Goal: Information Seeking & Learning: Understand process/instructions

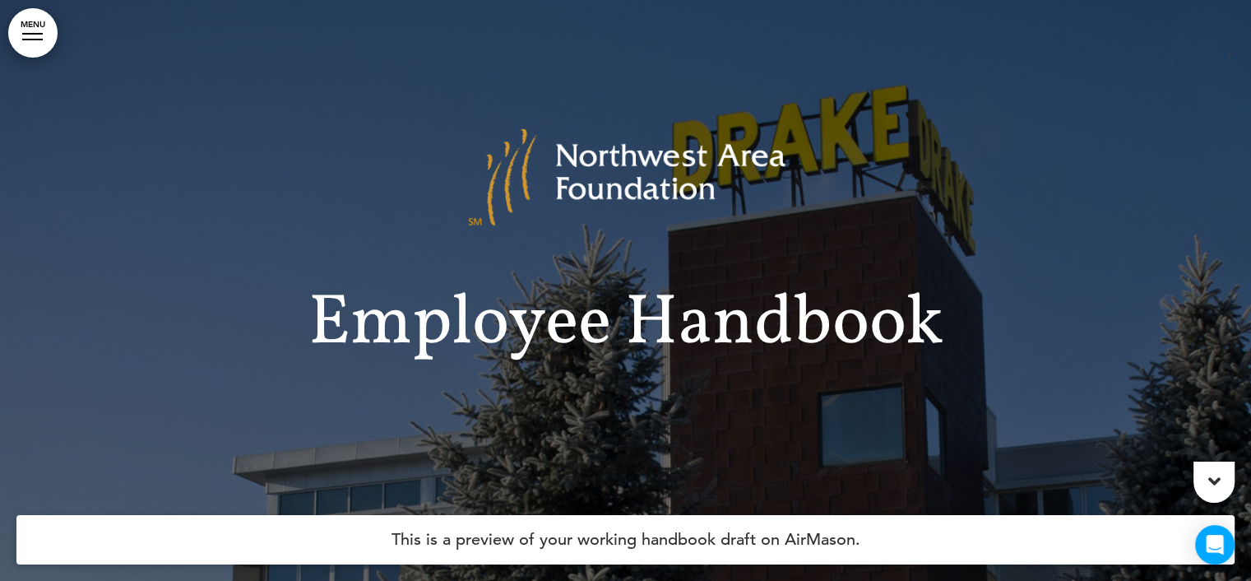
click at [39, 28] on link "MENU" at bounding box center [32, 32] width 49 height 49
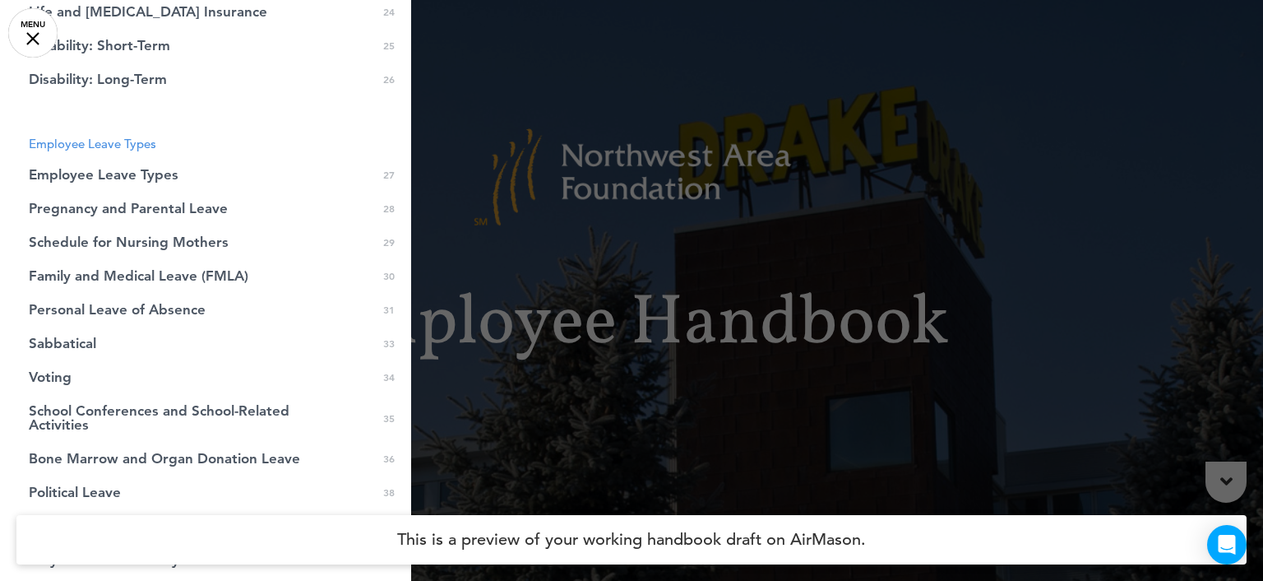
scroll to position [740, 0]
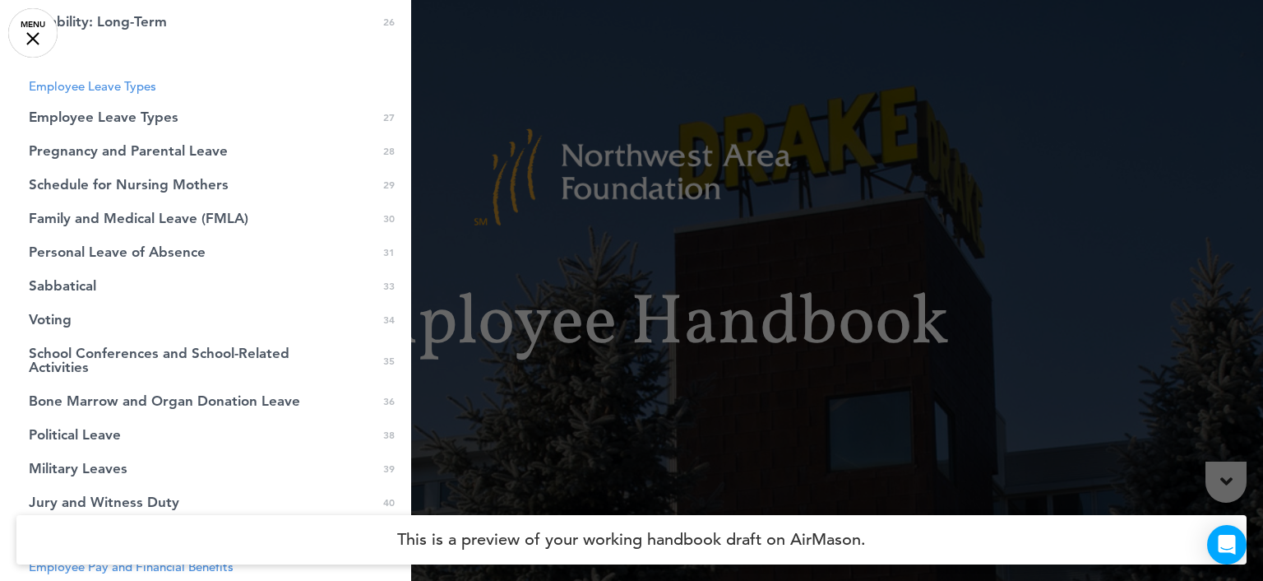
click at [173, 150] on span "Pregnancy and Parental Leave" at bounding box center [128, 151] width 199 height 14
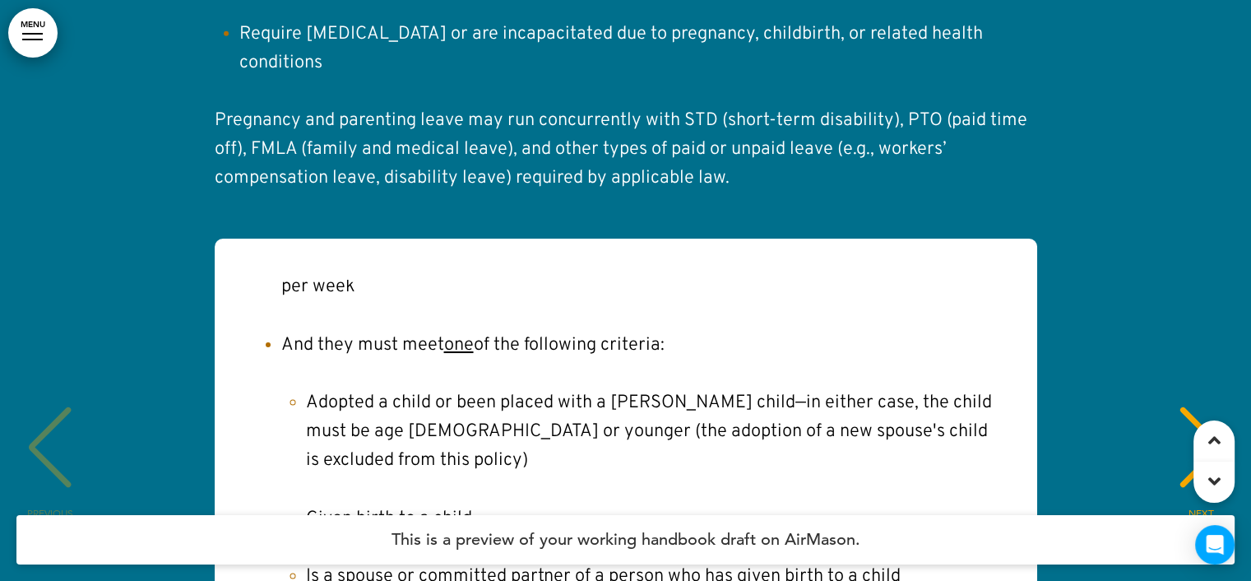
scroll to position [29336, 0]
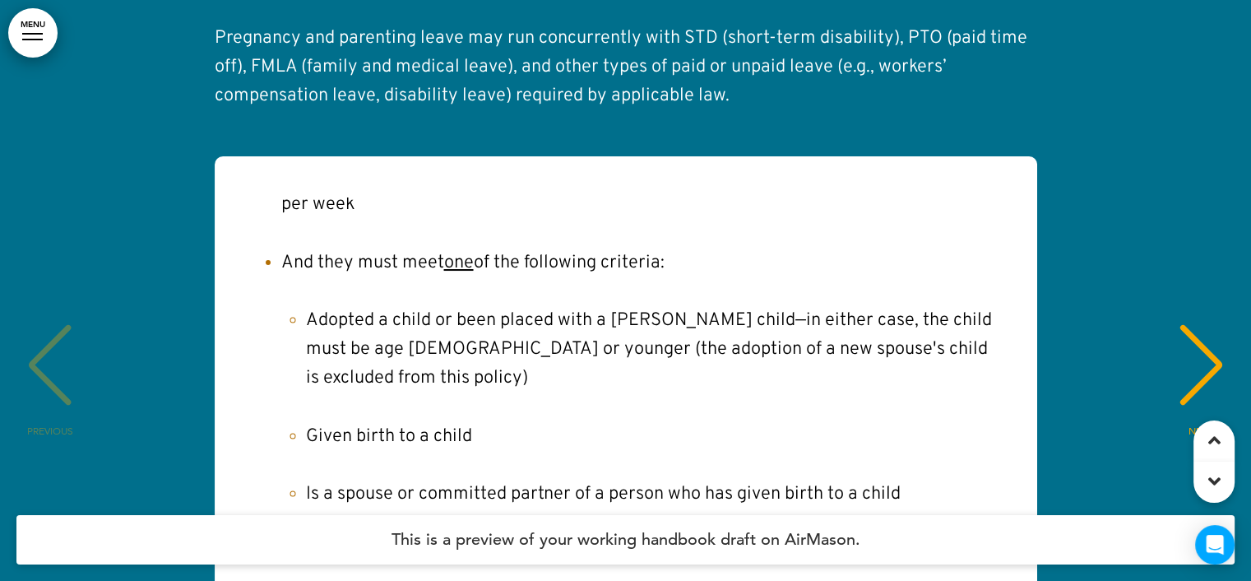
click at [1200, 339] on div "NEXT" at bounding box center [1201, 380] width 50 height 82
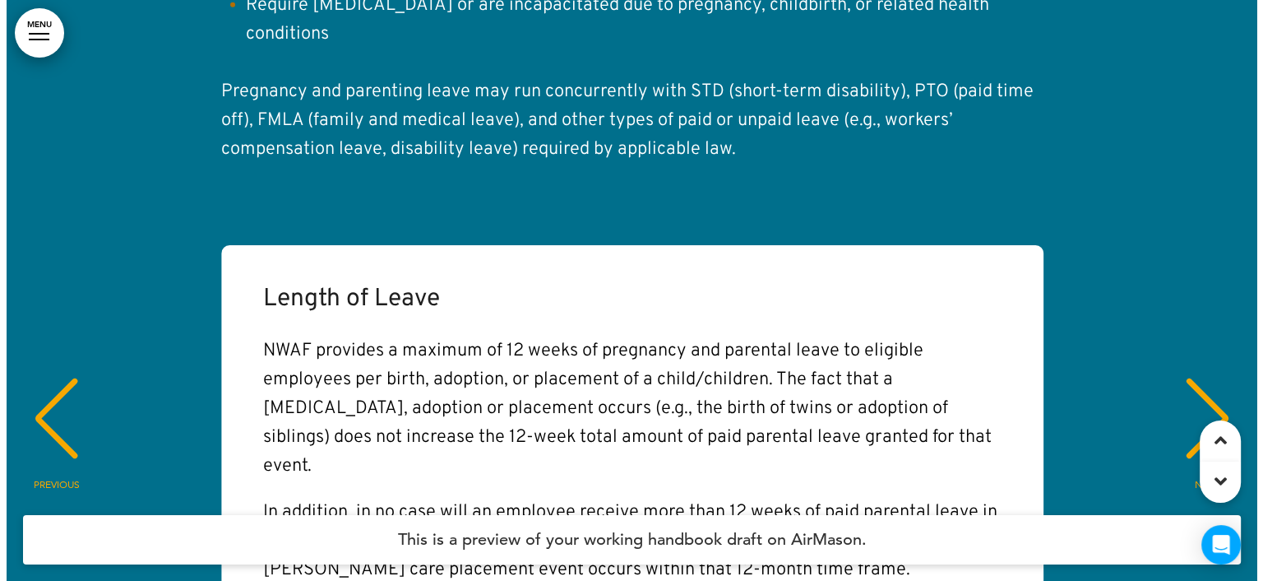
scroll to position [29254, 0]
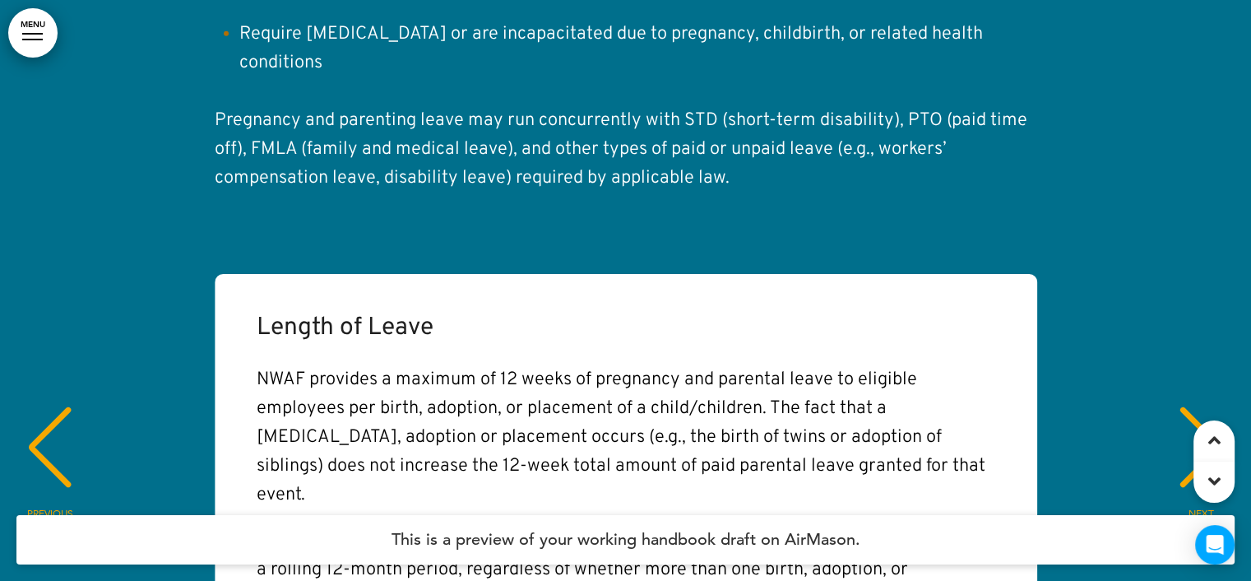
click at [30, 33] on div at bounding box center [32, 34] width 21 height 2
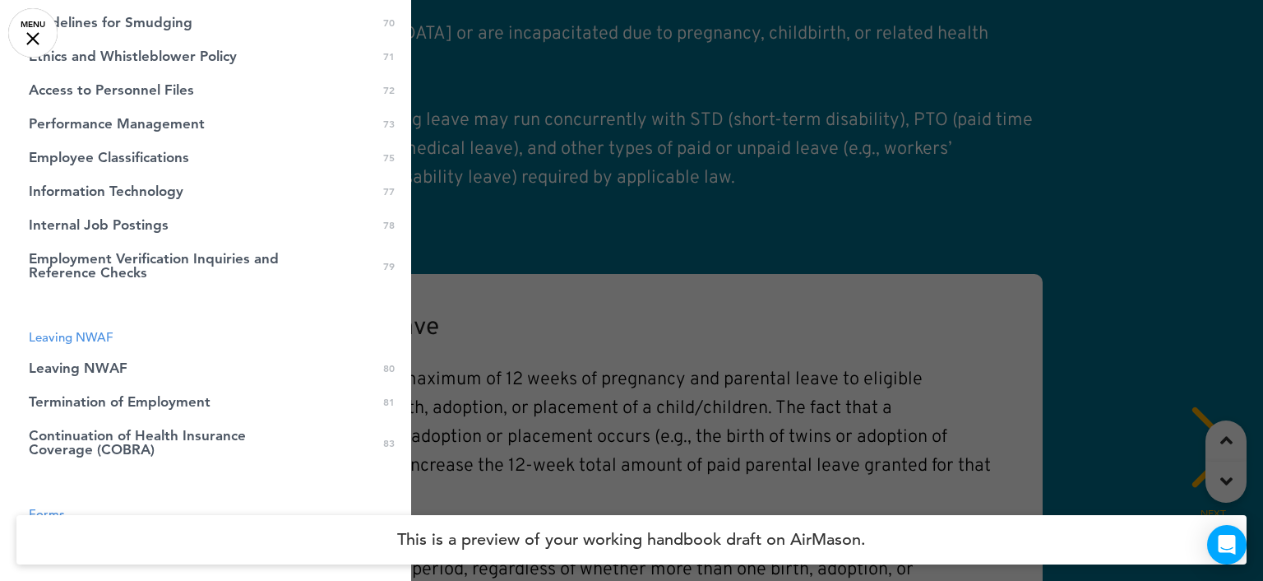
scroll to position [2348, 0]
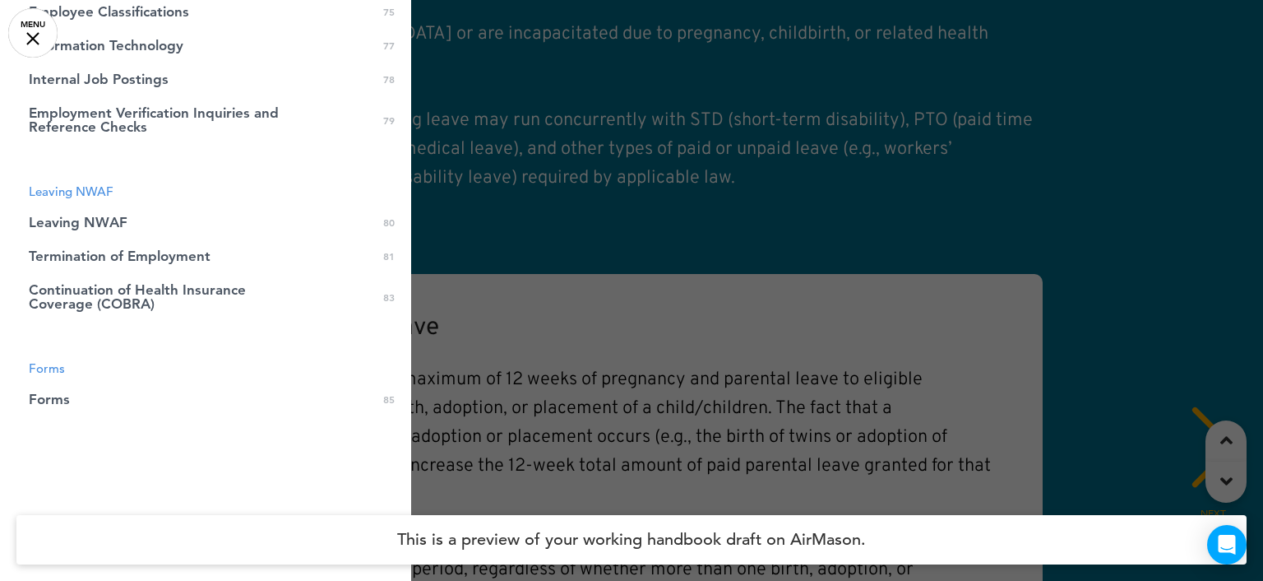
click at [53, 408] on link "Forms 0 85" at bounding box center [205, 399] width 411 height 34
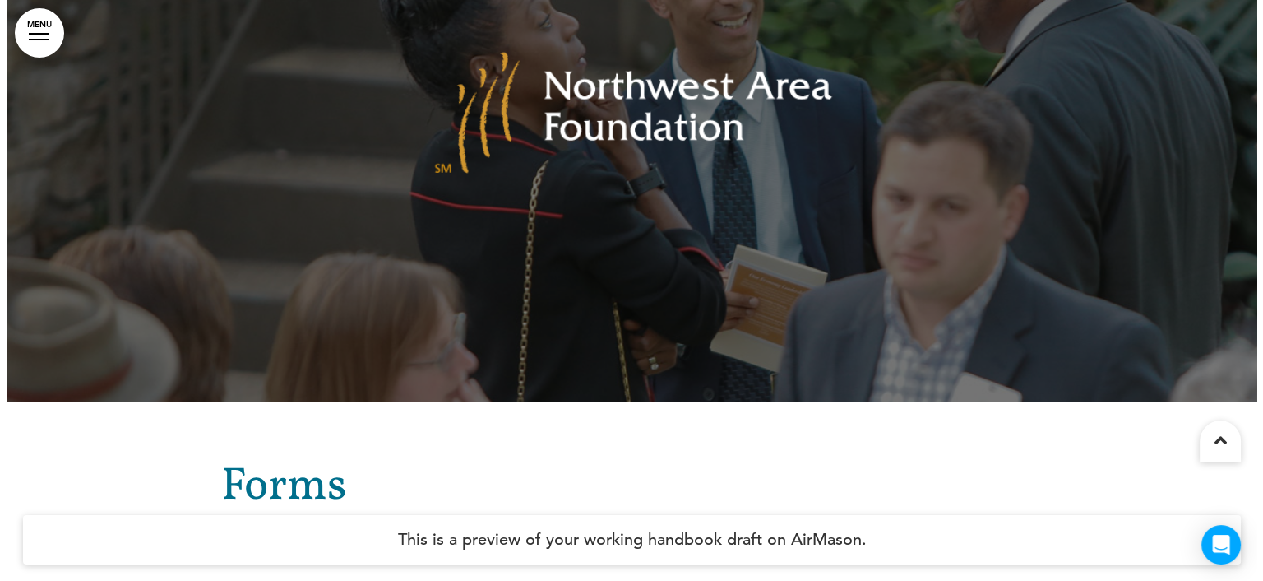
scroll to position [90586, 0]
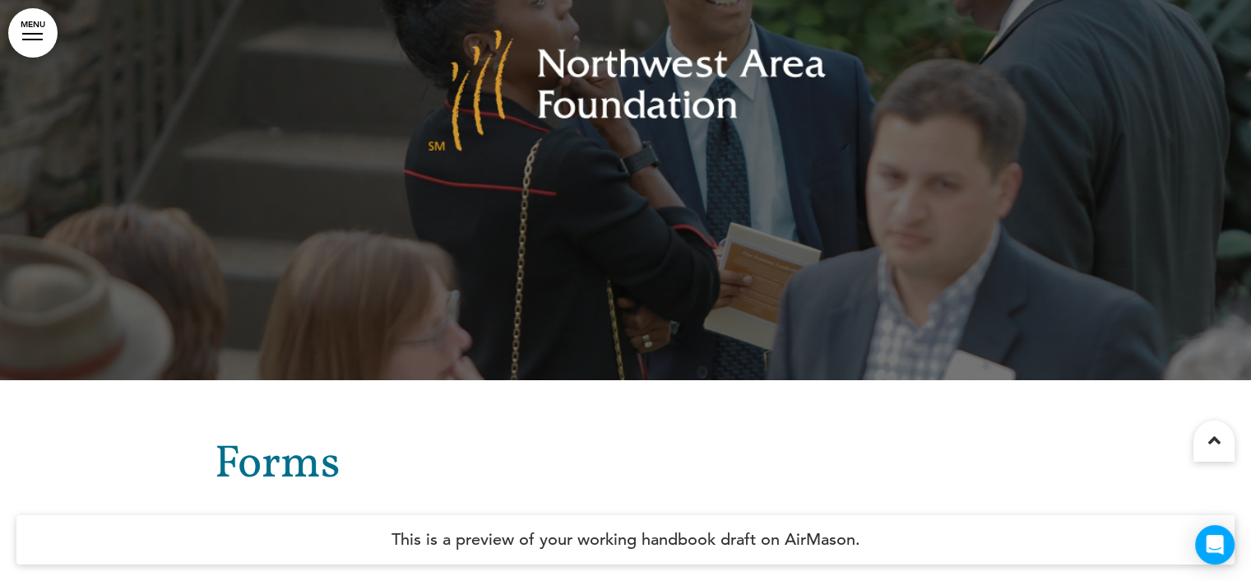
click at [35, 39] on div at bounding box center [32, 40] width 21 height 2
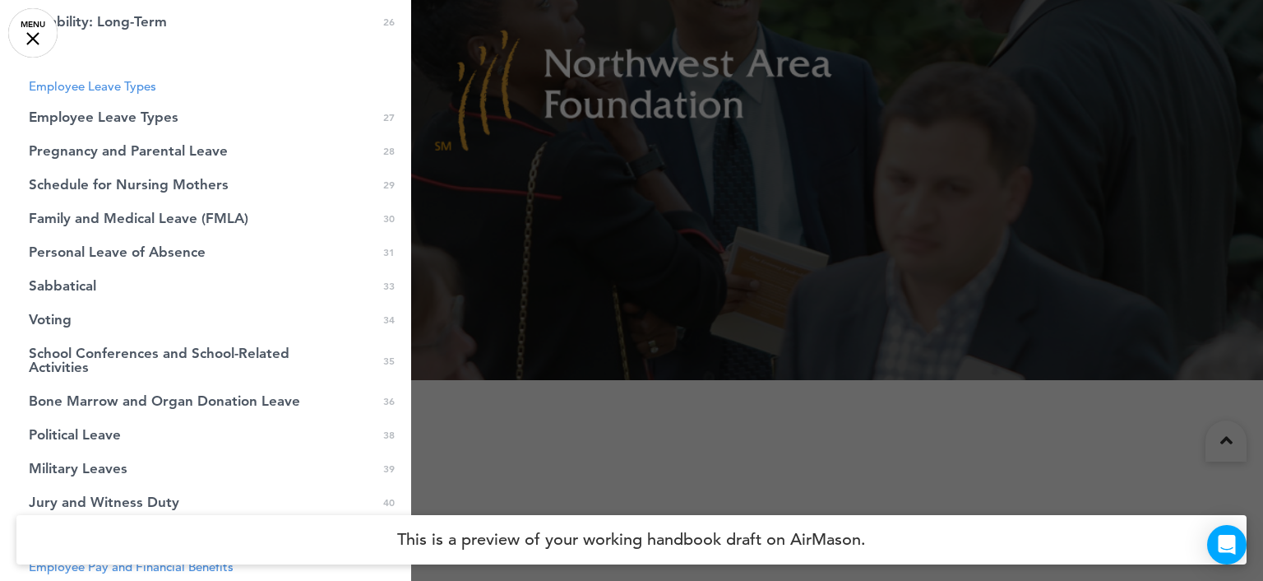
scroll to position [703, 0]
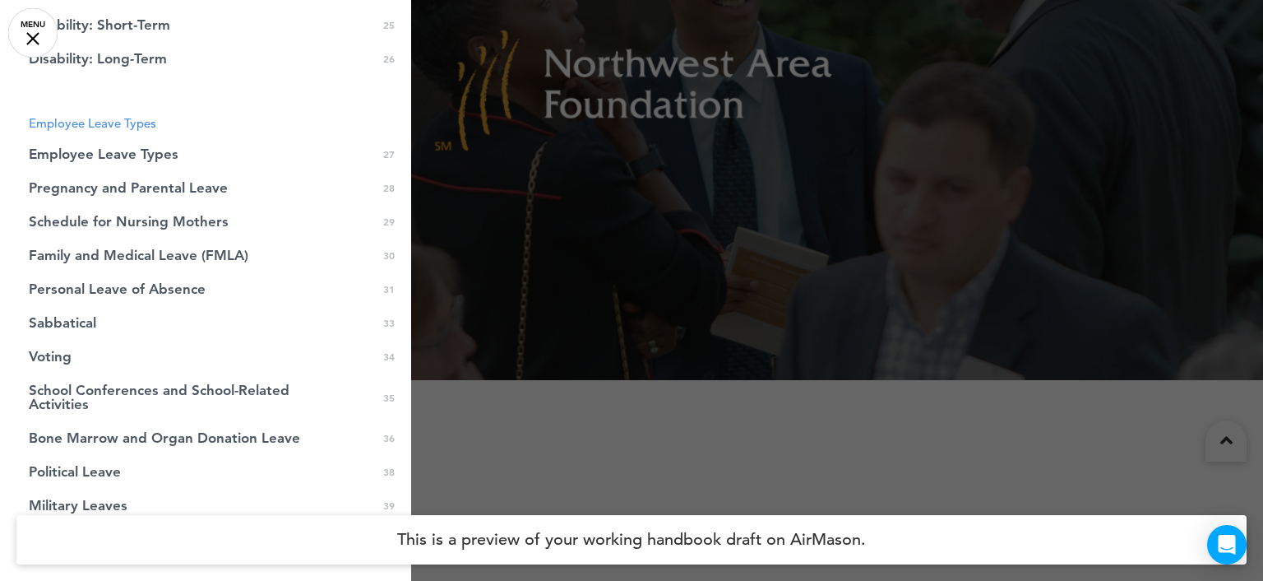
click at [157, 190] on span "Pregnancy and Parental Leave" at bounding box center [128, 188] width 199 height 14
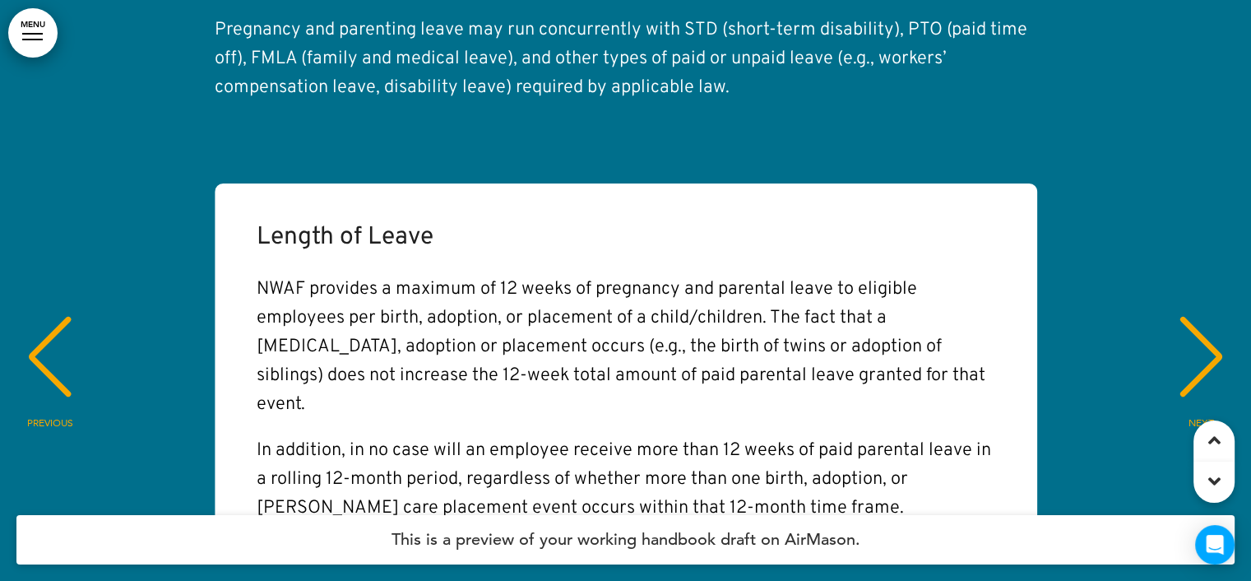
scroll to position [29172, 0]
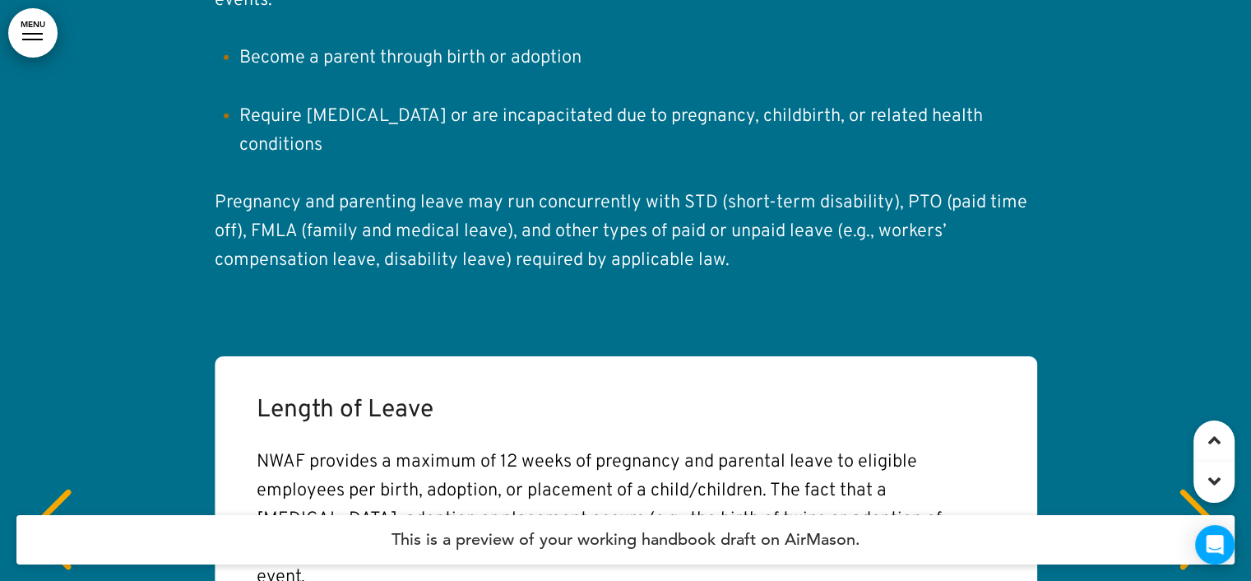
click at [1196, 503] on div "NEXT" at bounding box center [1201, 544] width 50 height 82
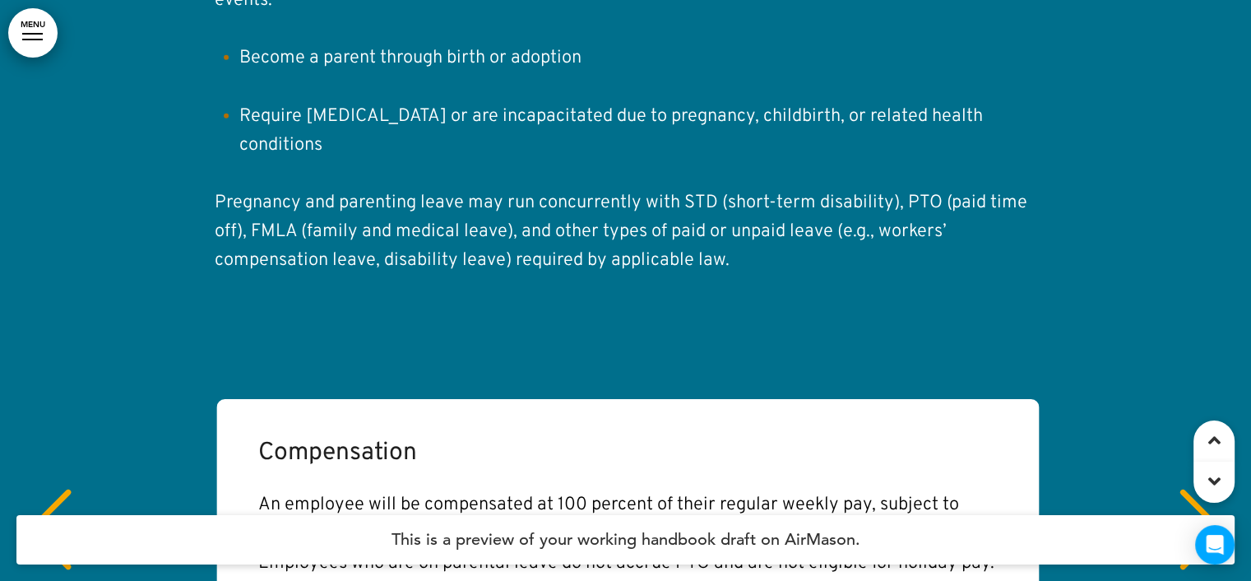
scroll to position [0, 2452]
click at [53, 503] on div "PREVIOUS" at bounding box center [50, 544] width 50 height 82
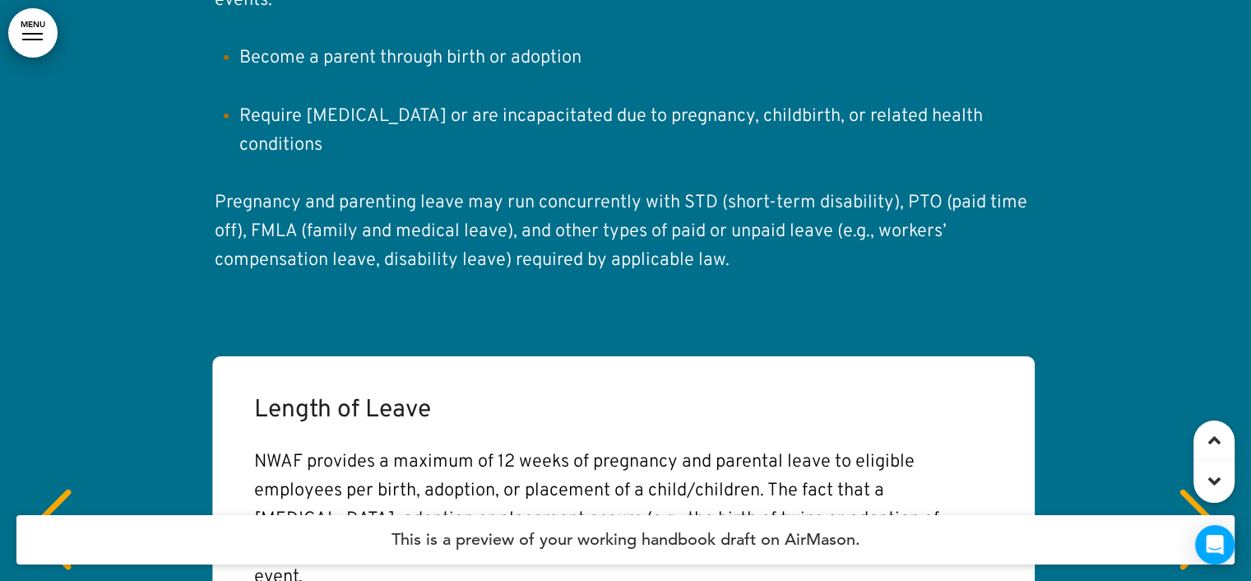
scroll to position [0, 1226]
click at [56, 503] on div "PREVIOUS" at bounding box center [50, 544] width 50 height 82
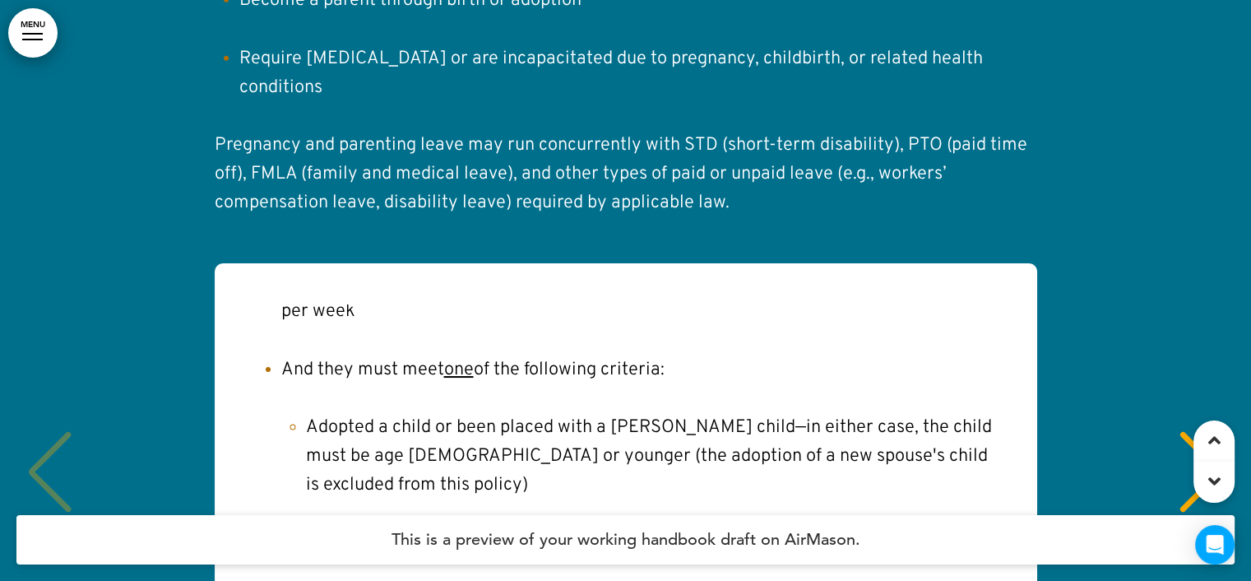
scroll to position [29254, 0]
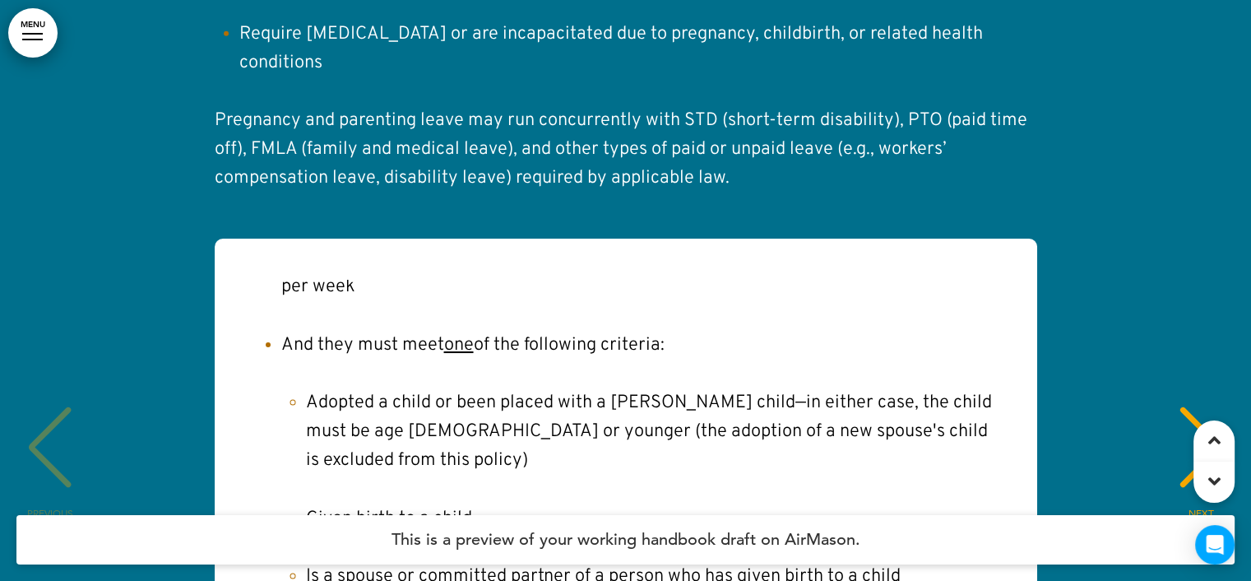
click at [1203, 421] on div "NEXT" at bounding box center [1201, 462] width 50 height 82
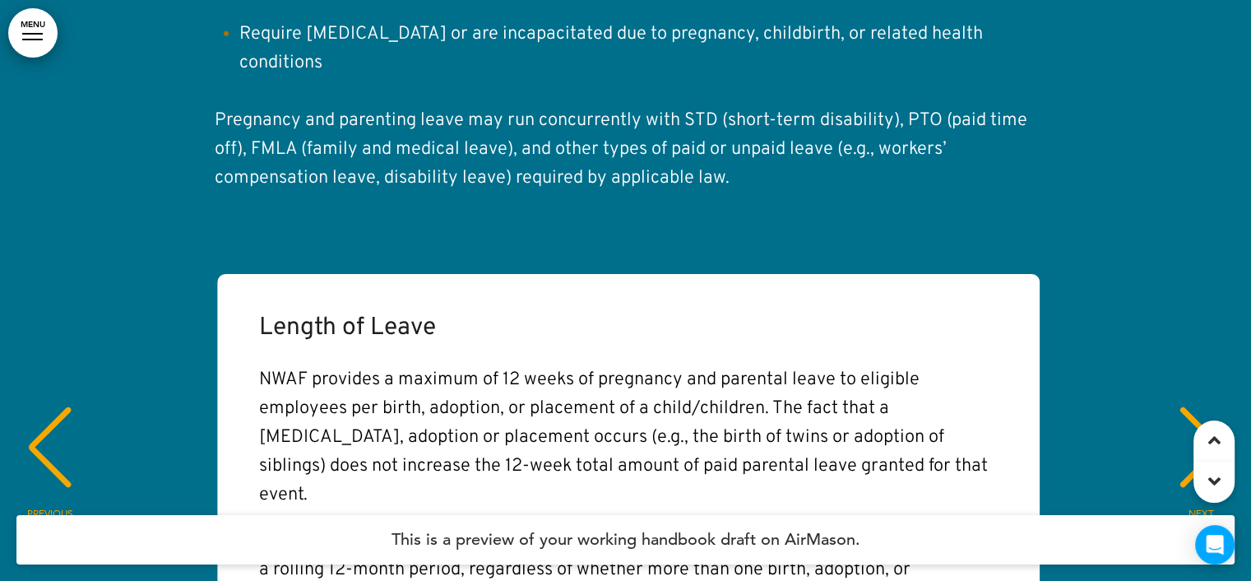
scroll to position [0, 1226]
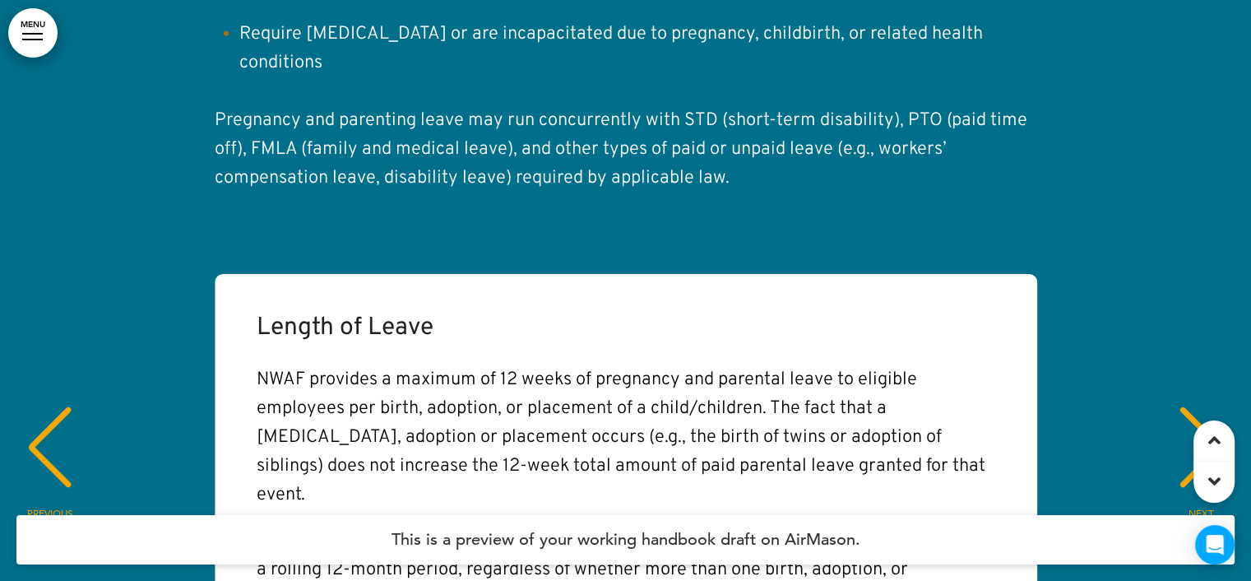
click at [1200, 421] on div "NEXT" at bounding box center [1201, 462] width 50 height 82
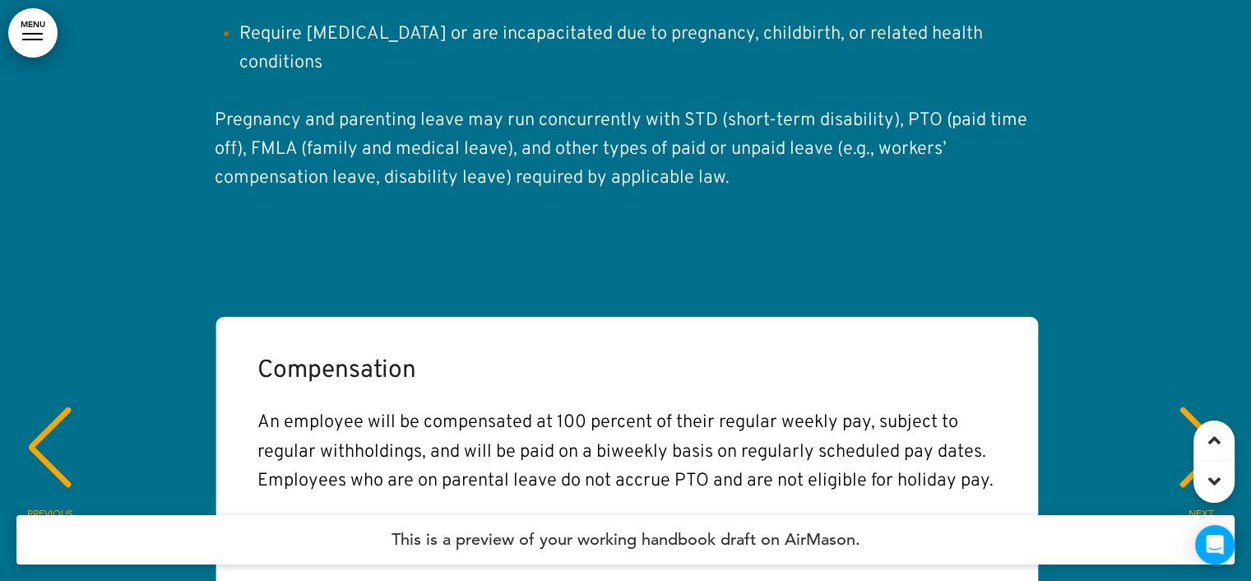
scroll to position [0, 2452]
click at [1192, 421] on div "NEXT" at bounding box center [1201, 462] width 50 height 82
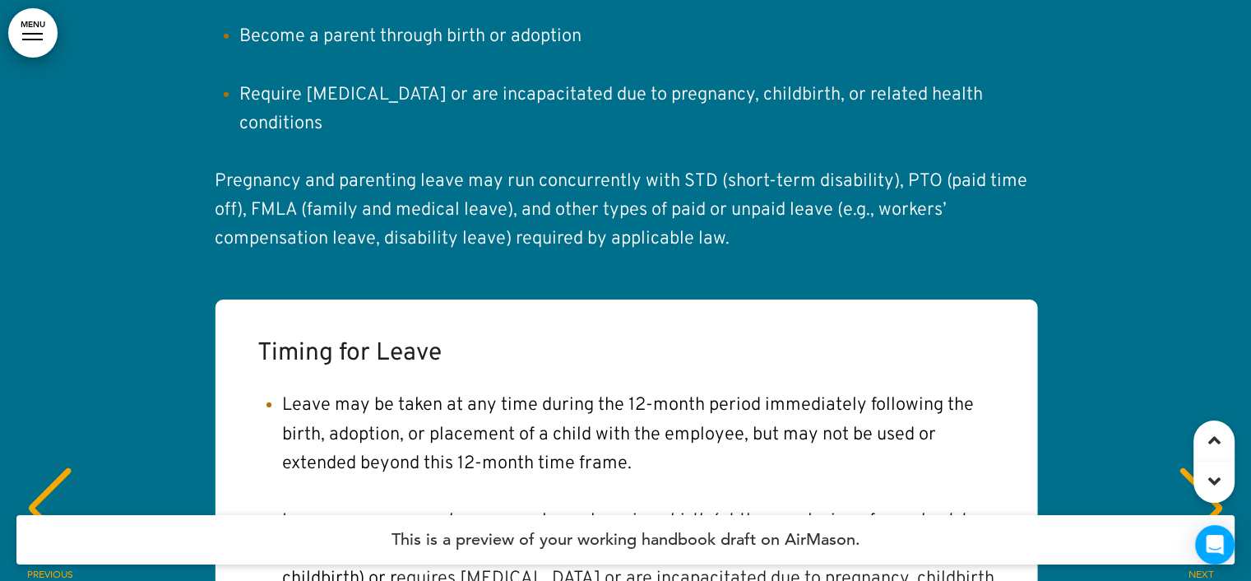
scroll to position [29254, 0]
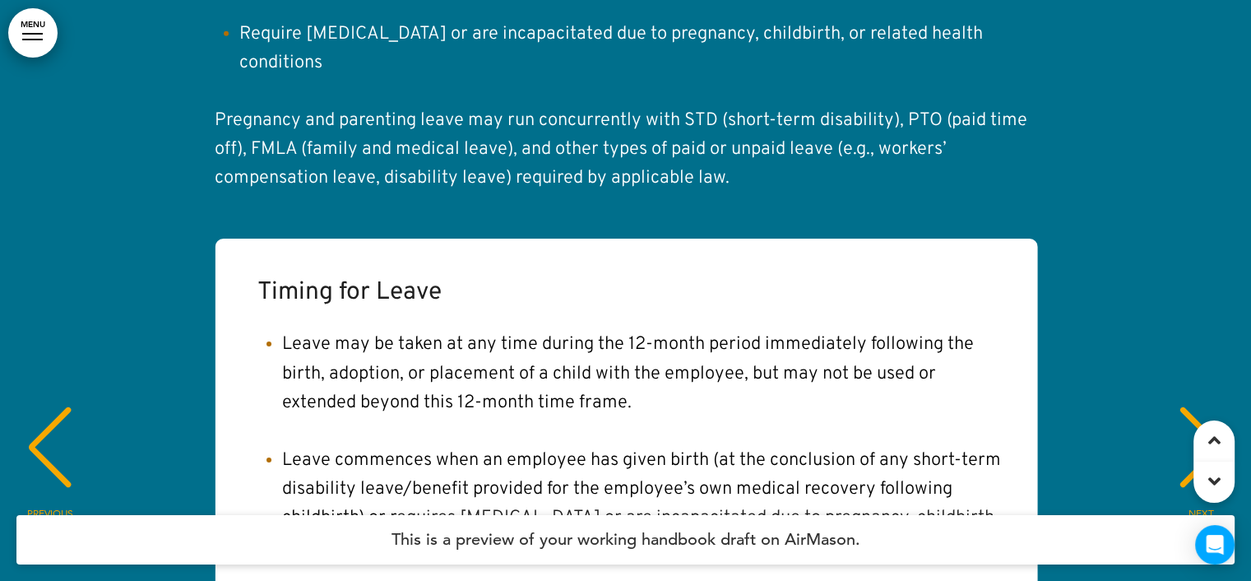
click at [63, 421] on div "PREVIOUS" at bounding box center [50, 462] width 50 height 82
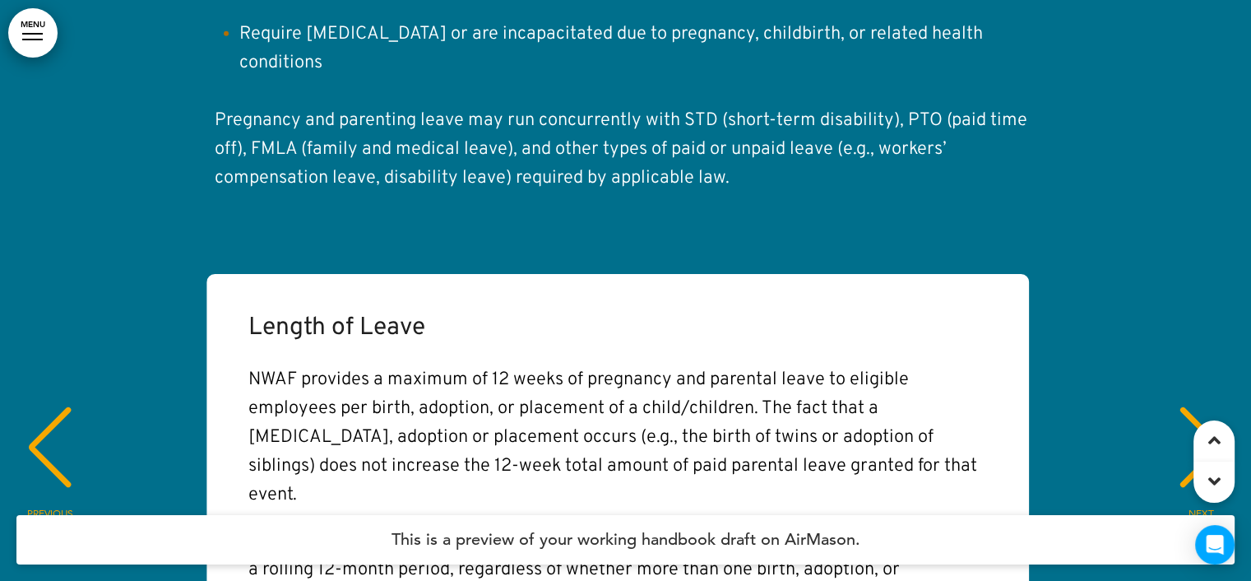
scroll to position [0, 1226]
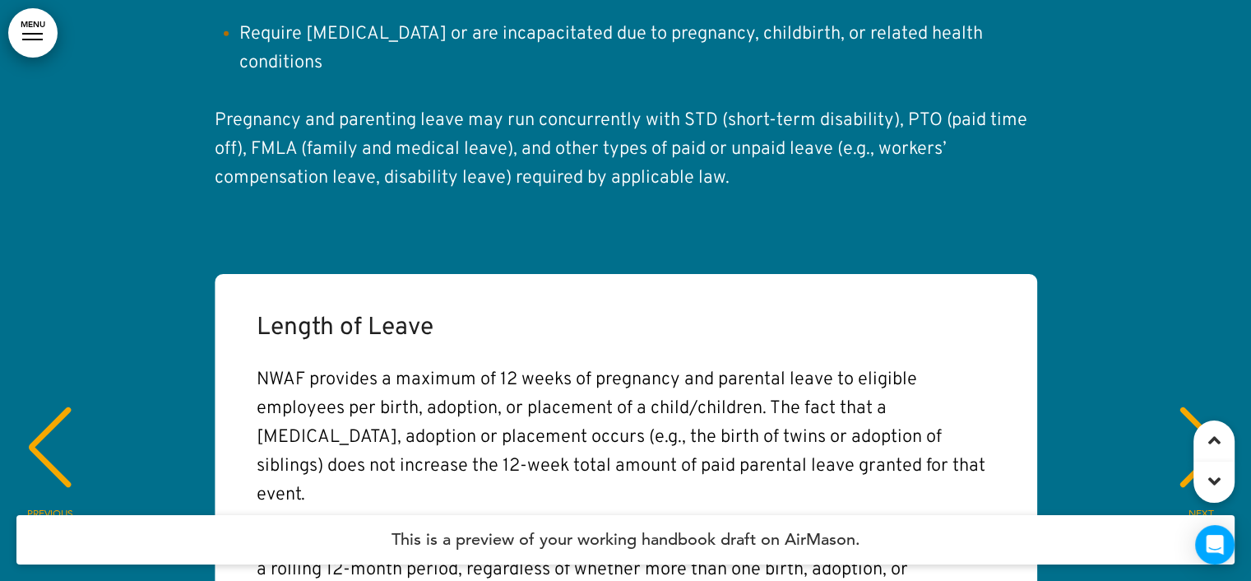
click at [63, 421] on div "PREVIOUS" at bounding box center [50, 462] width 50 height 82
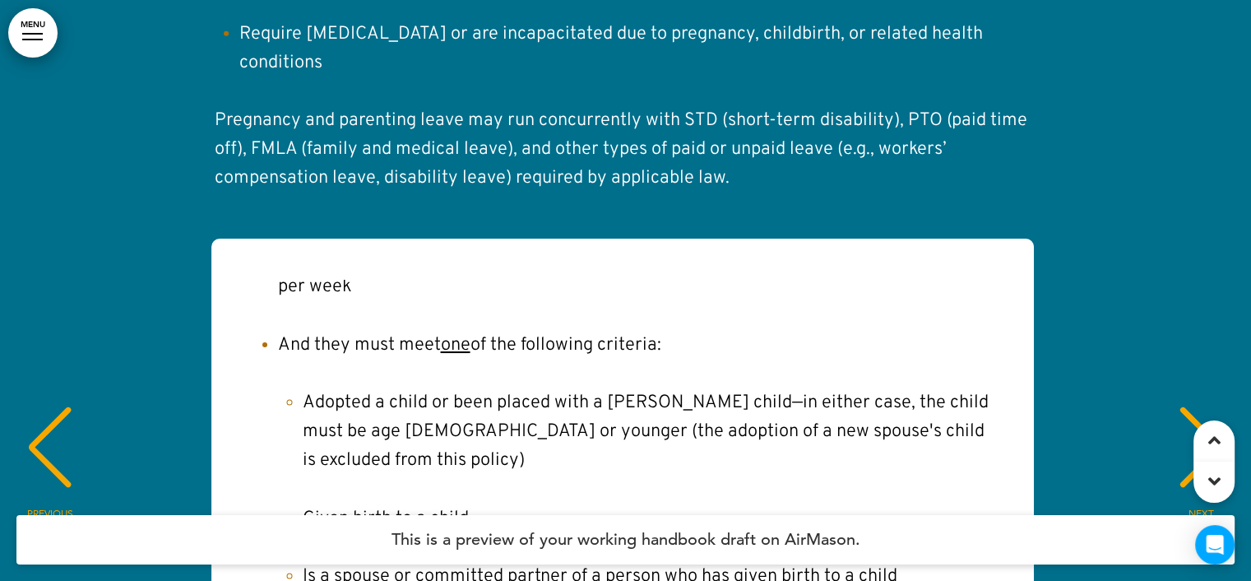
scroll to position [0, 0]
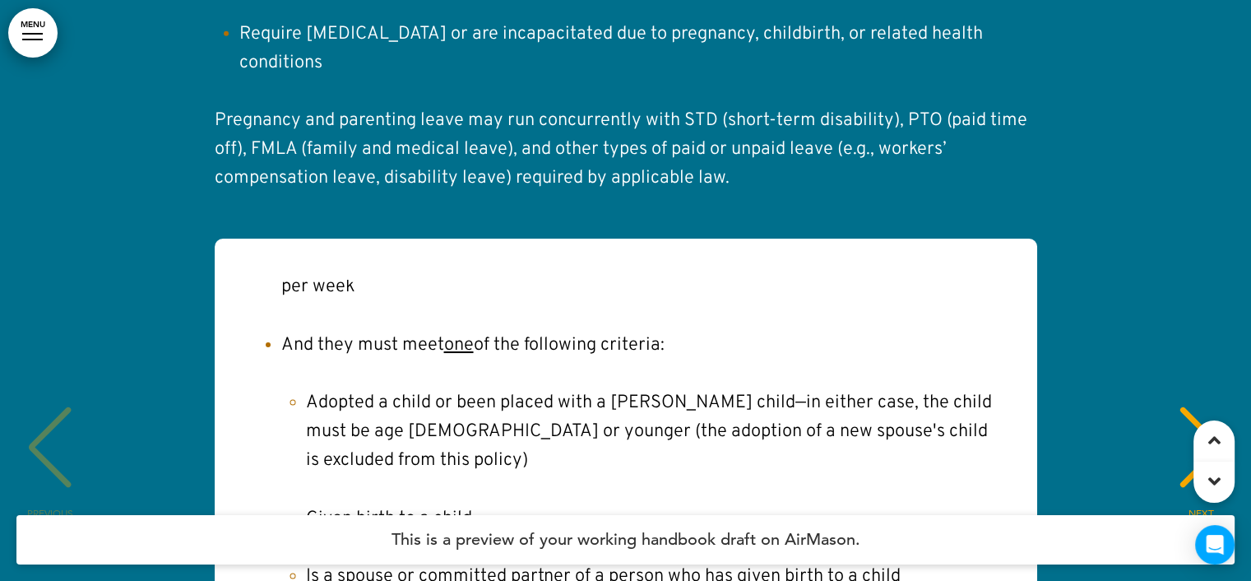
click at [1194, 421] on div "NEXT" at bounding box center [1201, 462] width 50 height 82
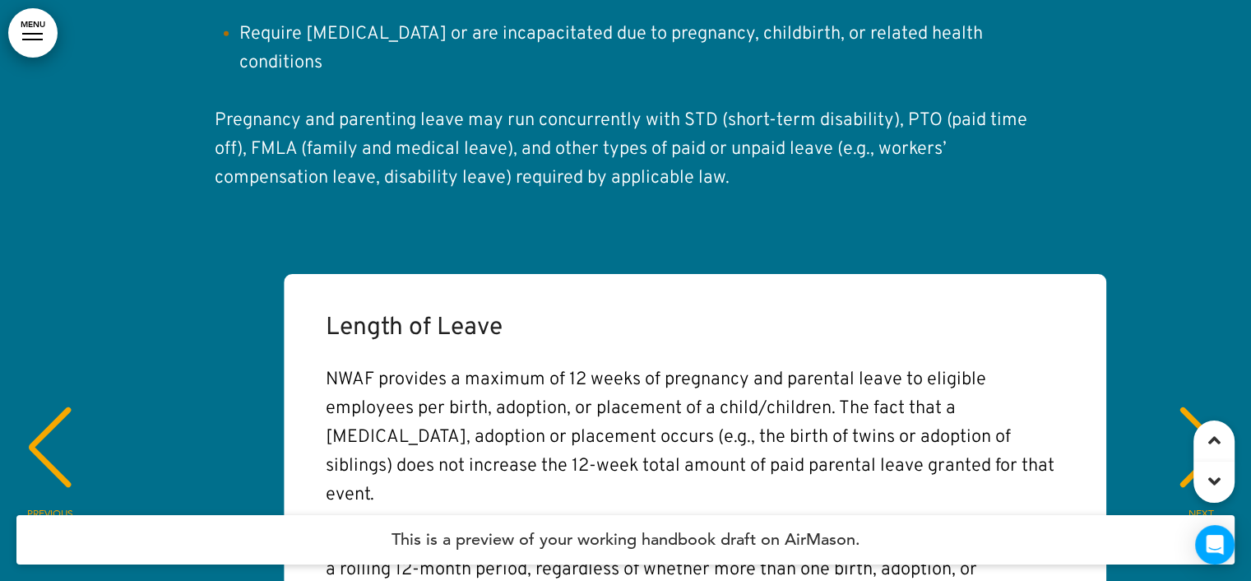
scroll to position [0, 1226]
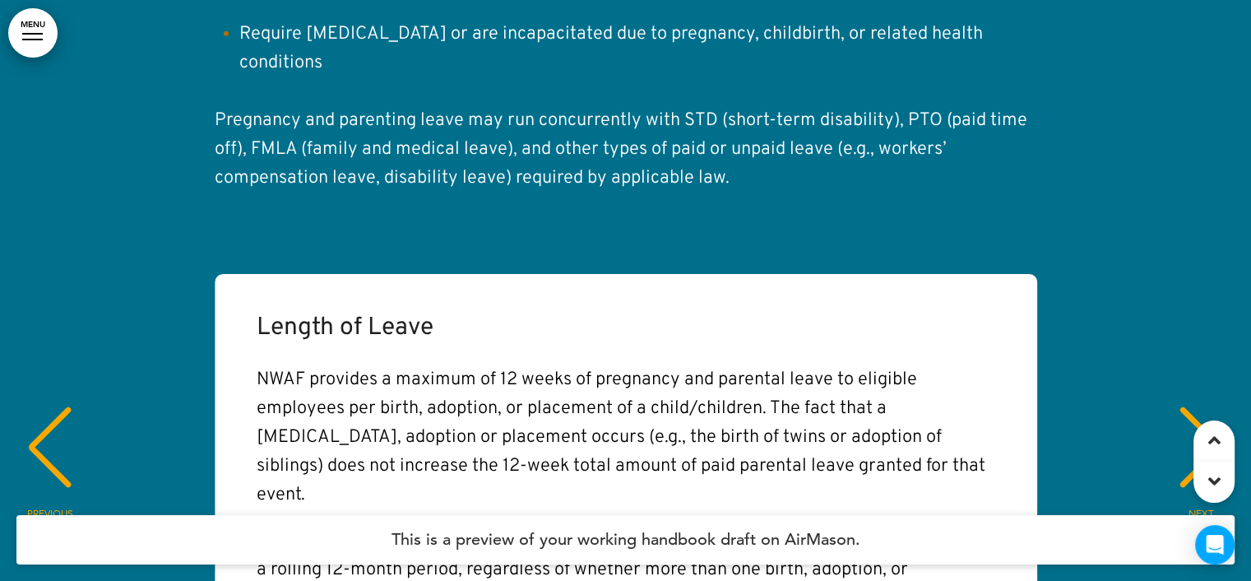
click at [1191, 421] on div "NEXT" at bounding box center [1201, 462] width 50 height 82
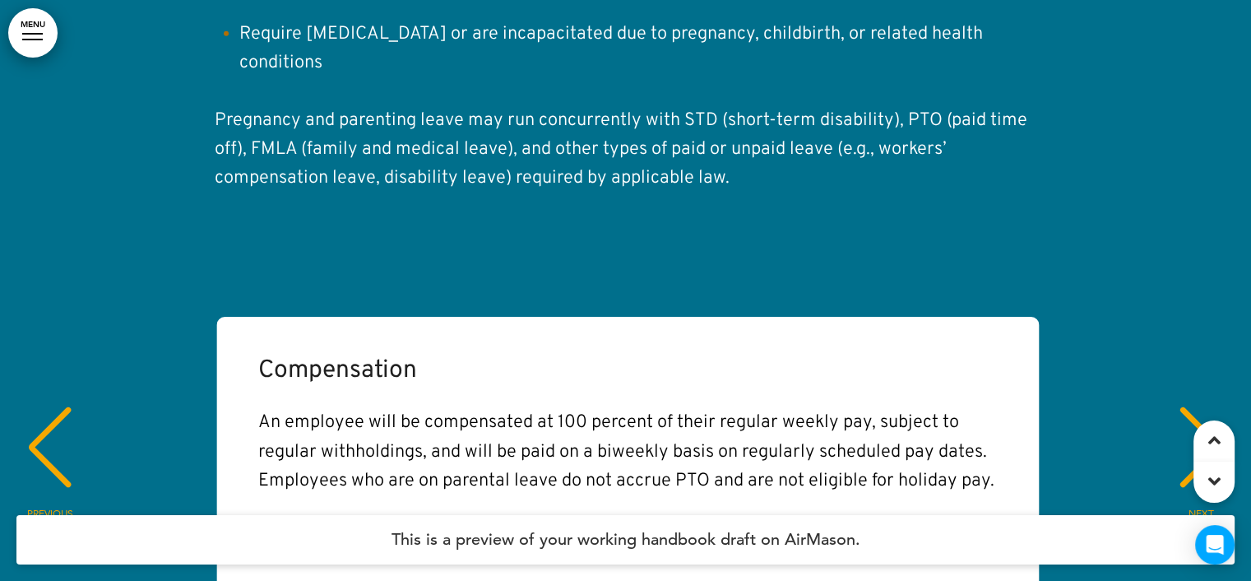
scroll to position [0, 2452]
click at [1180, 421] on div "NEXT" at bounding box center [1201, 462] width 50 height 82
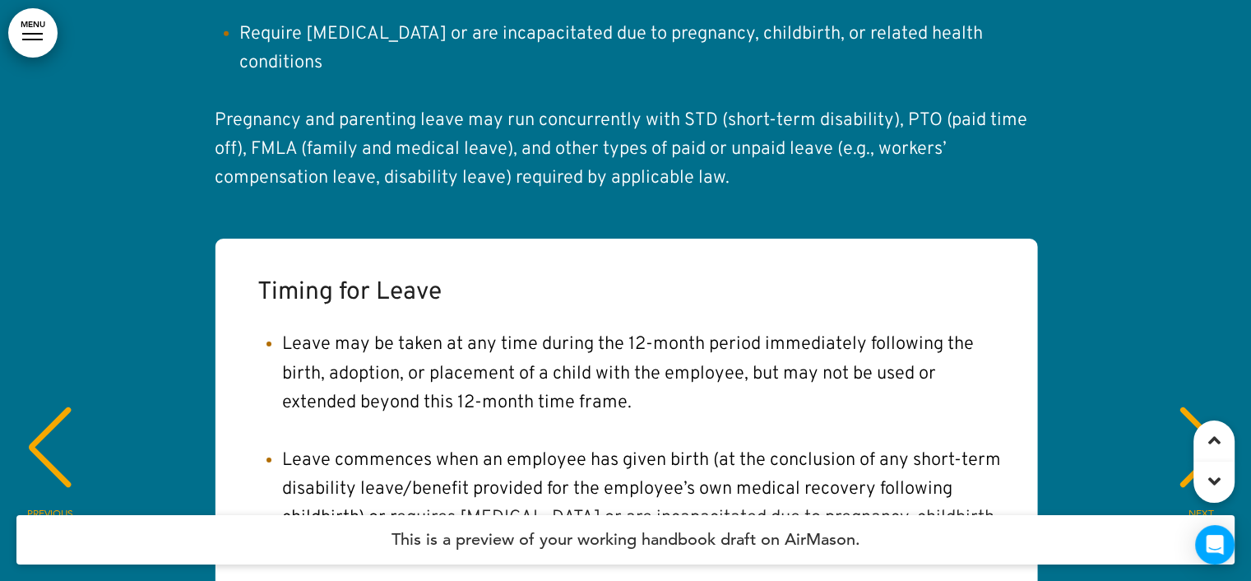
scroll to position [58, 0]
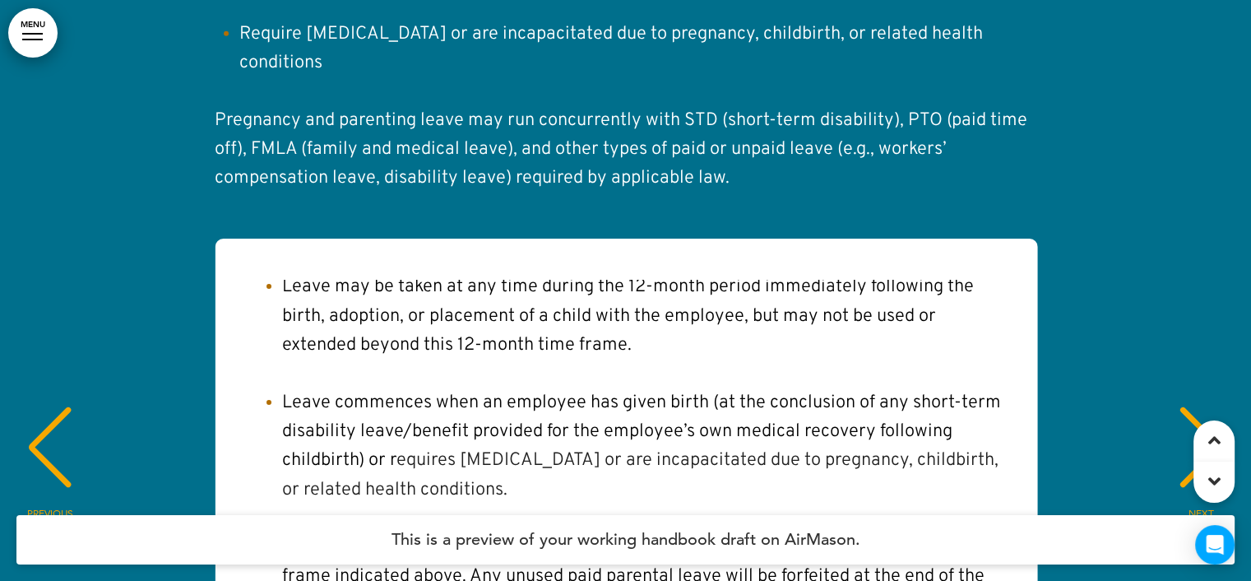
click at [71, 421] on div "PREVIOUS" at bounding box center [50, 462] width 50 height 82
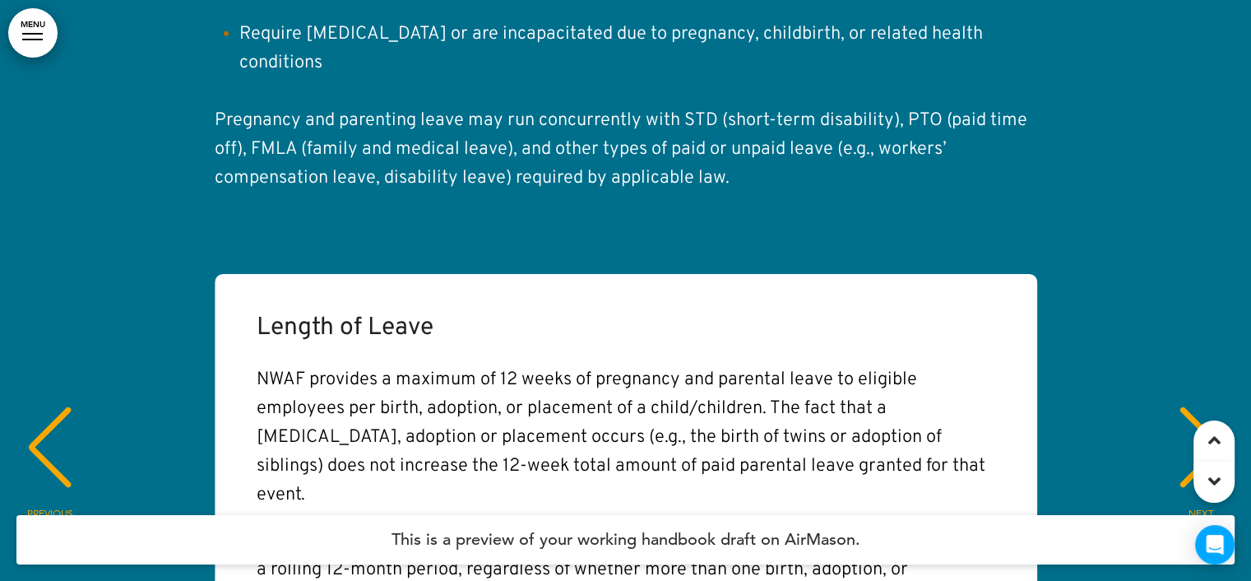
click at [71, 421] on div "PREVIOUS" at bounding box center [50, 462] width 50 height 82
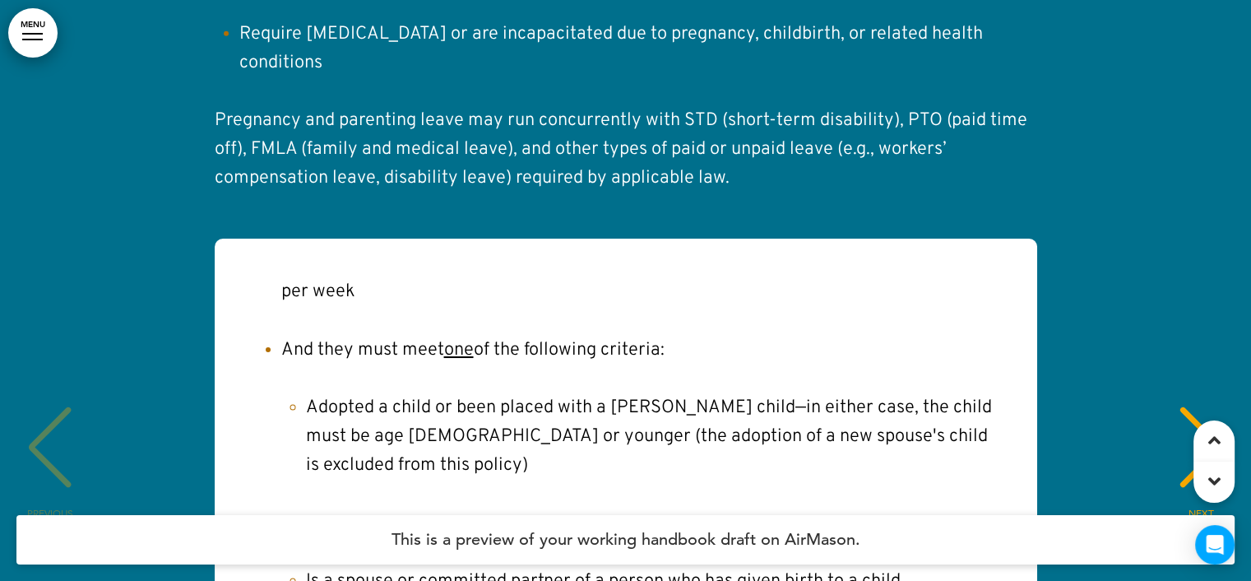
scroll to position [276, 0]
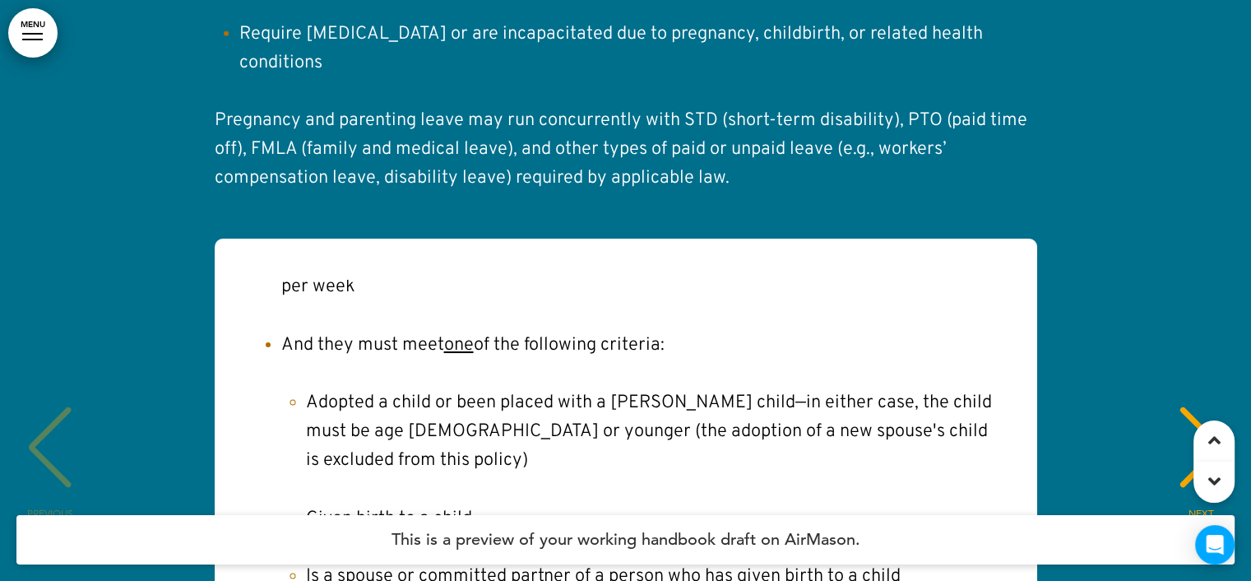
click at [1205, 421] on div "NEXT" at bounding box center [1201, 462] width 50 height 82
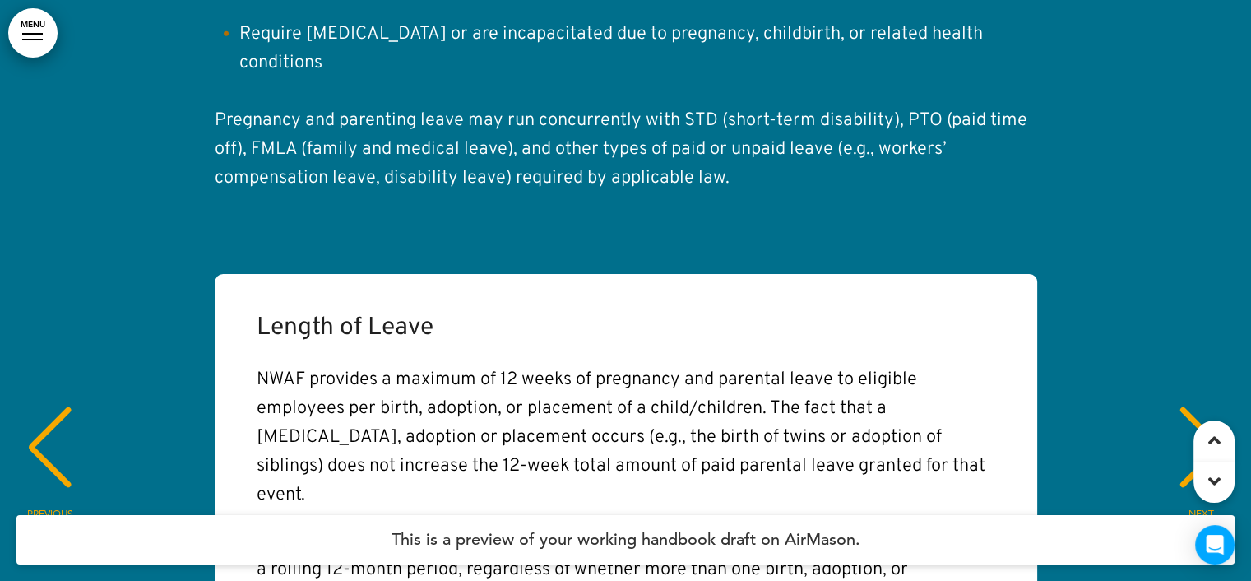
click at [1205, 421] on div "NEXT" at bounding box center [1201, 462] width 50 height 82
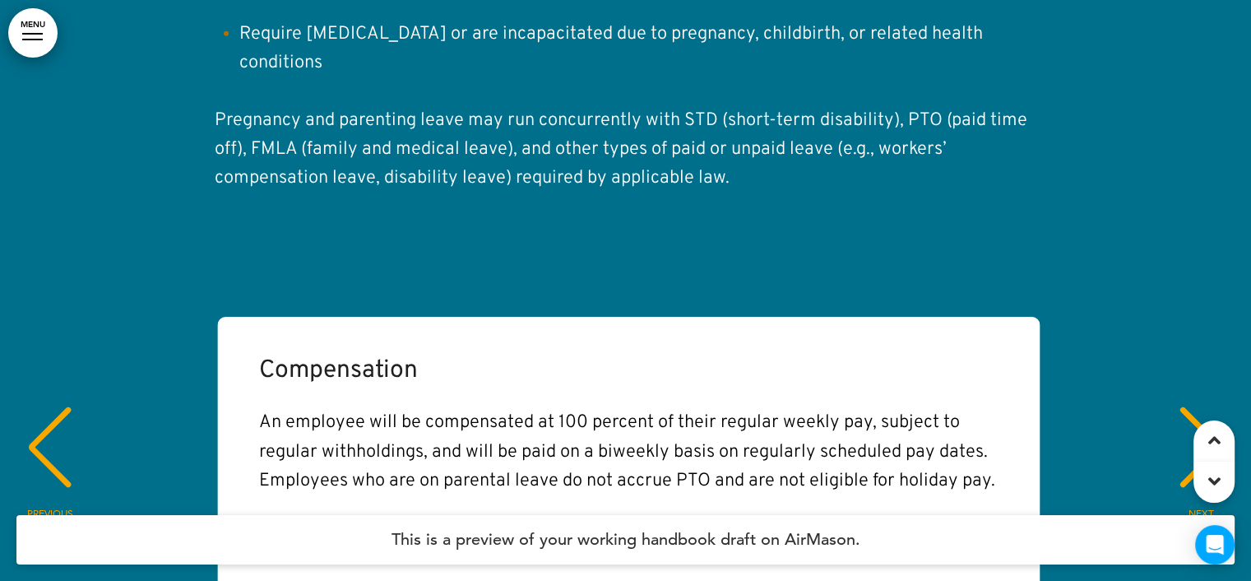
scroll to position [0, 2452]
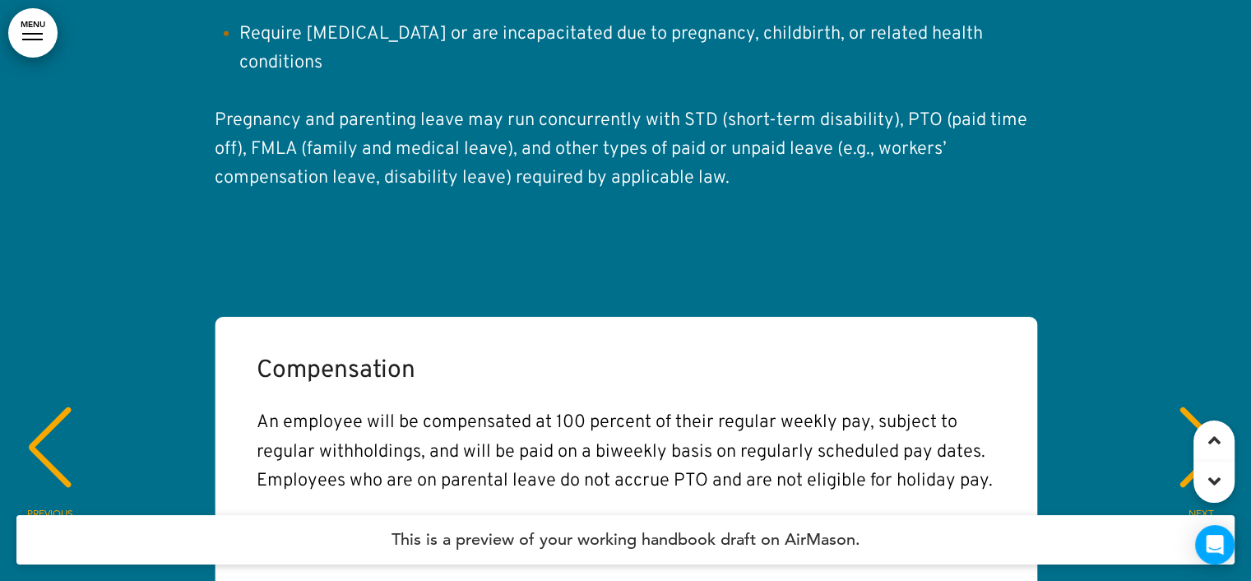
click at [1201, 421] on div "NEXT" at bounding box center [1201, 462] width 50 height 82
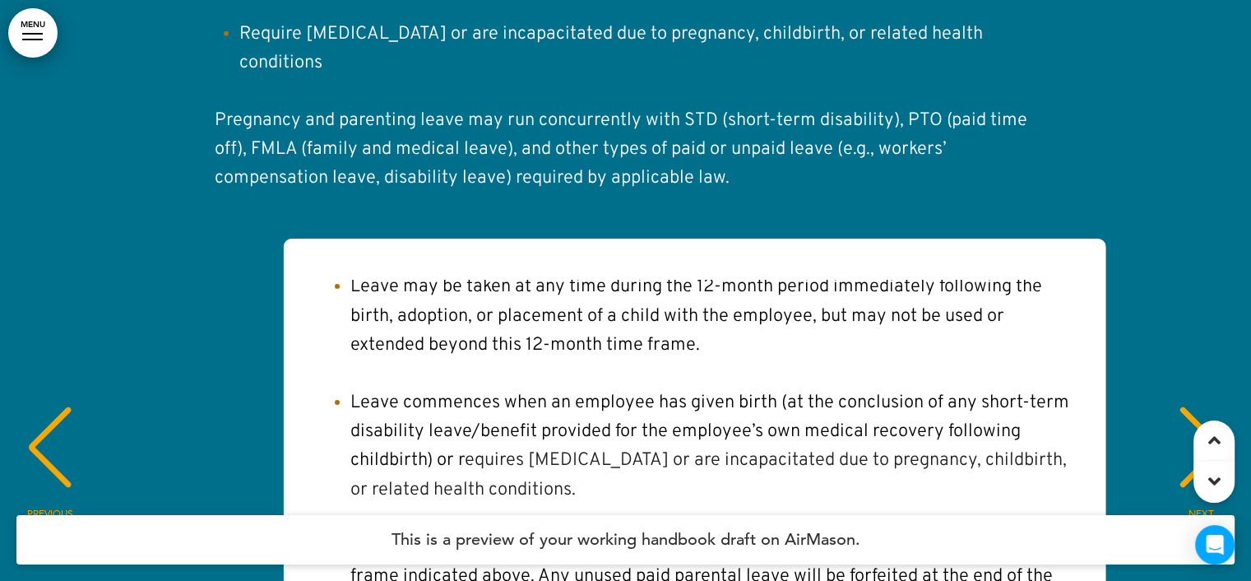
scroll to position [0, 3677]
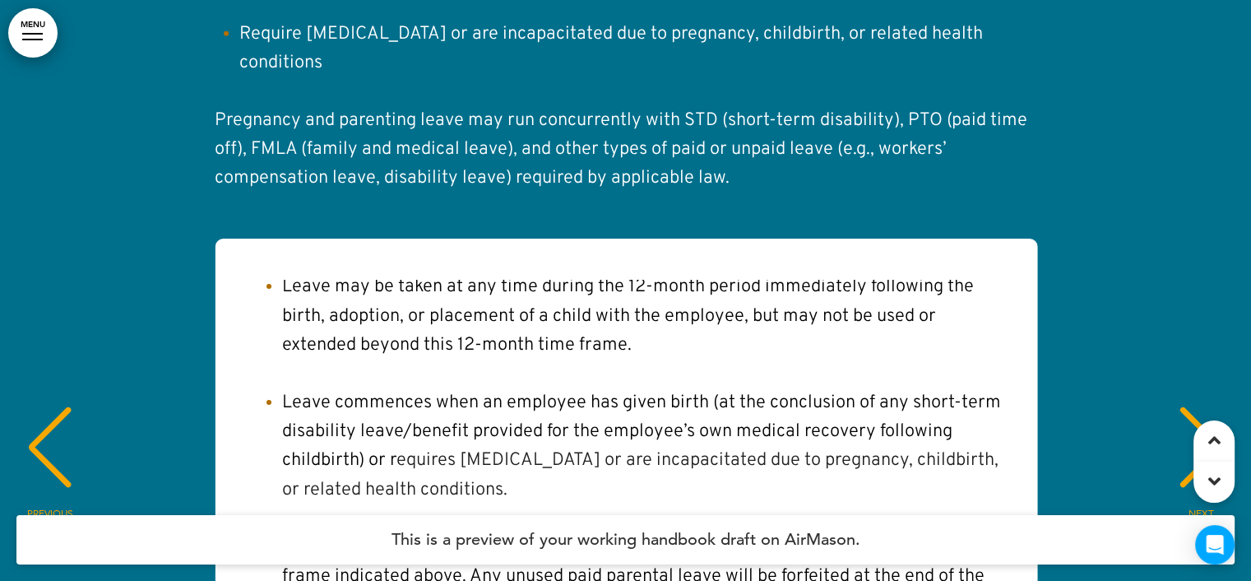
click at [1016, 289] on div "T iming for Leave Leave may be taken at any time during the 12-month period imm…" at bounding box center [618, 464] width 804 height 368
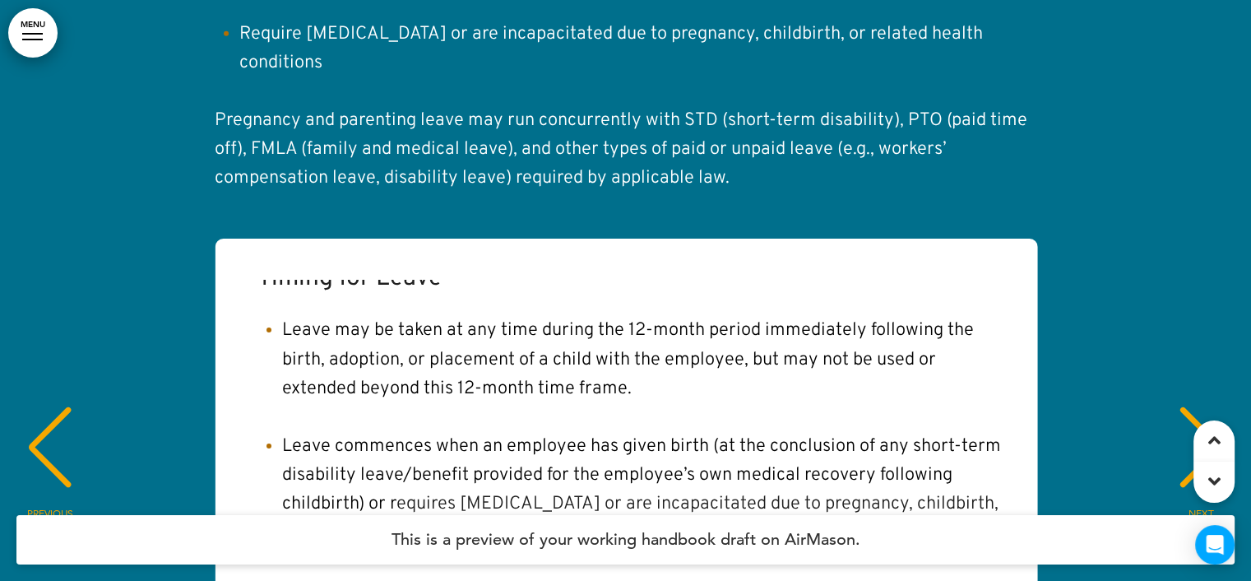
scroll to position [58, 0]
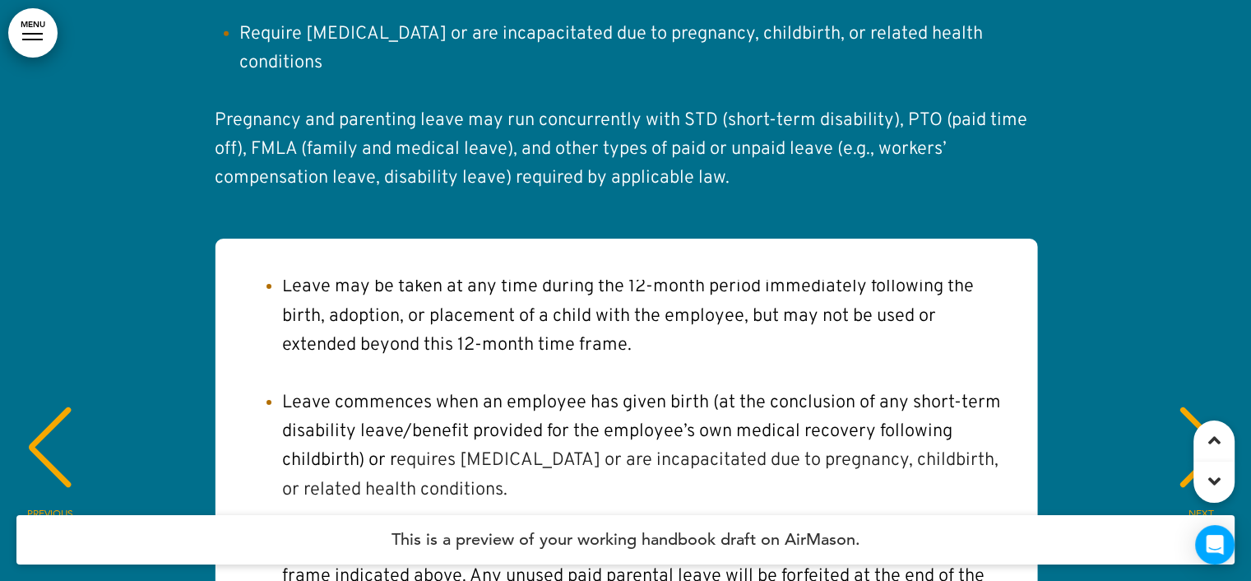
click at [1210, 421] on div "NEXT" at bounding box center [1201, 462] width 50 height 82
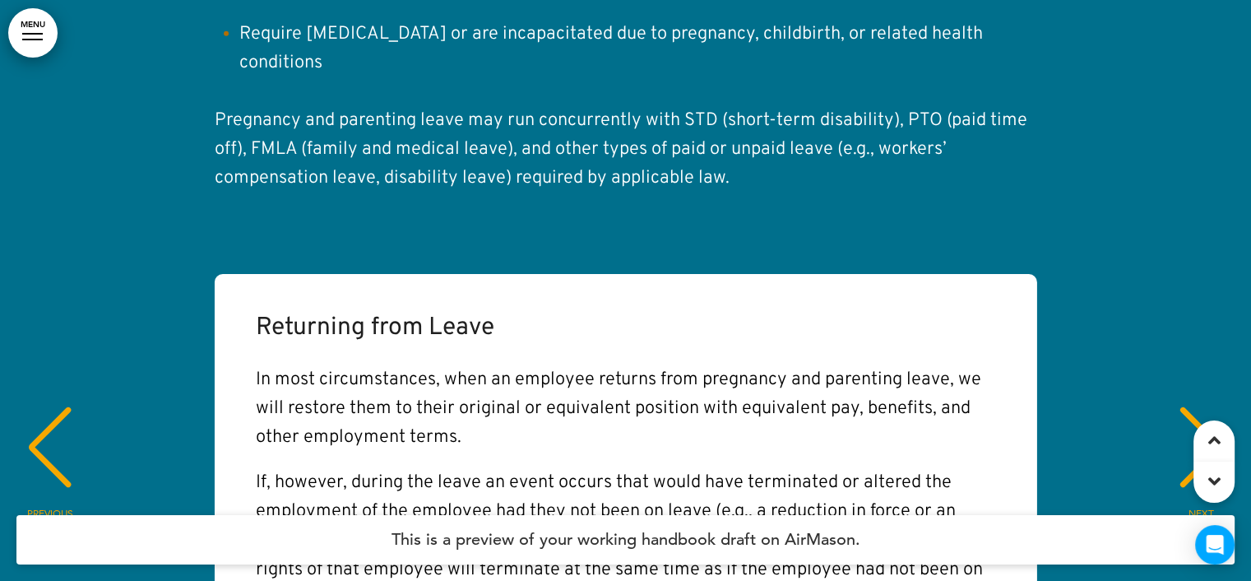
scroll to position [29336, 0]
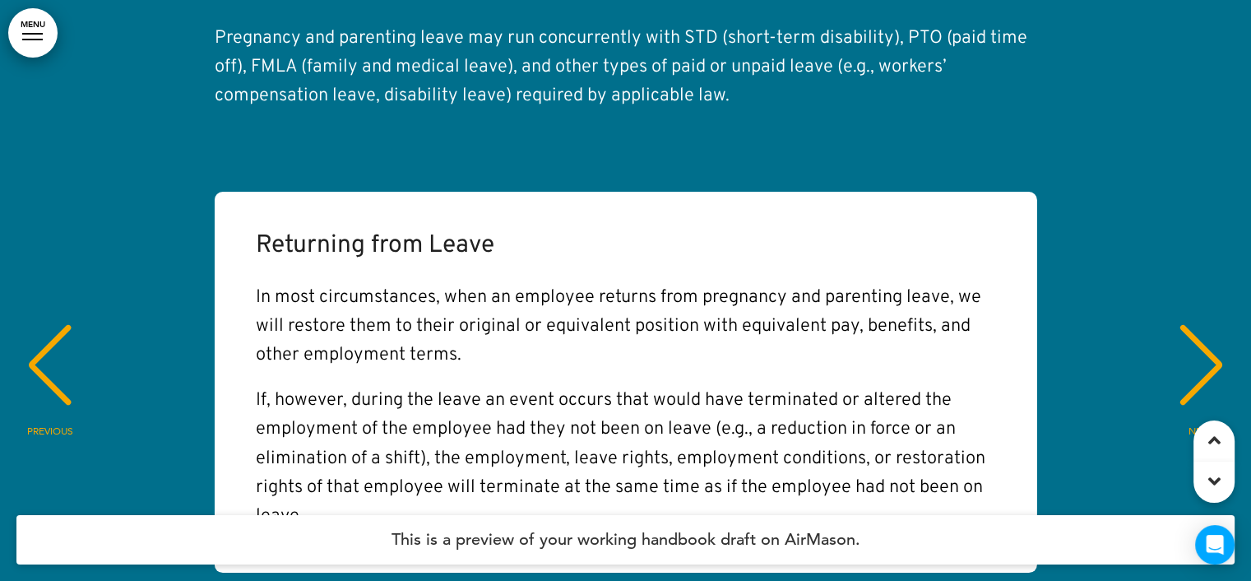
click at [44, 339] on div "PREVIOUS" at bounding box center [50, 380] width 50 height 82
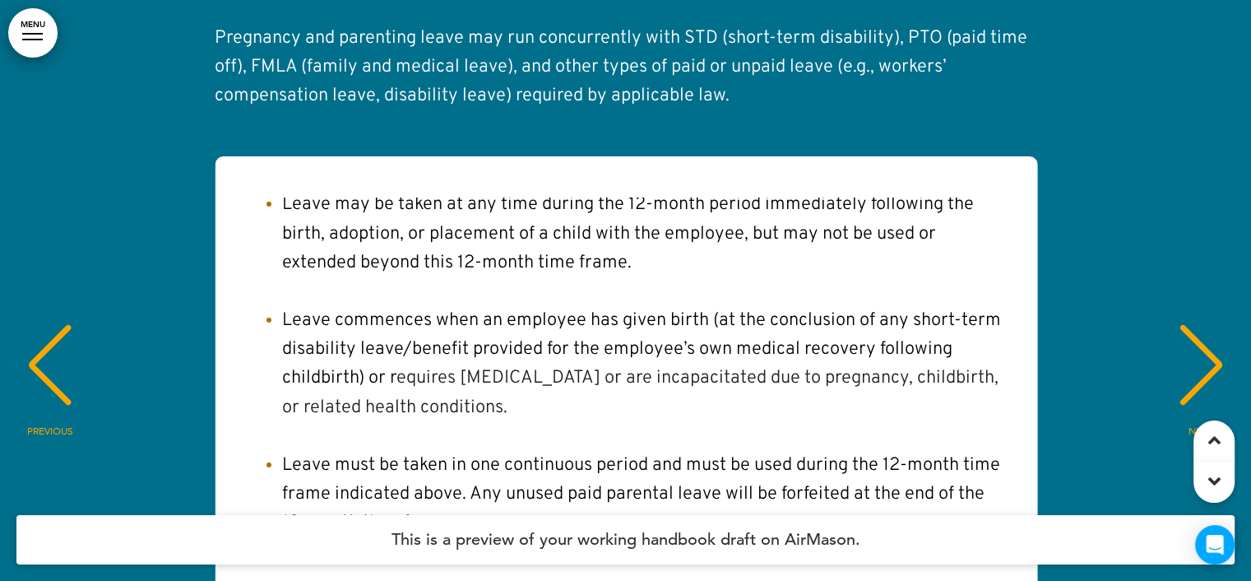
click at [44, 339] on div "PREVIOUS" at bounding box center [50, 380] width 50 height 82
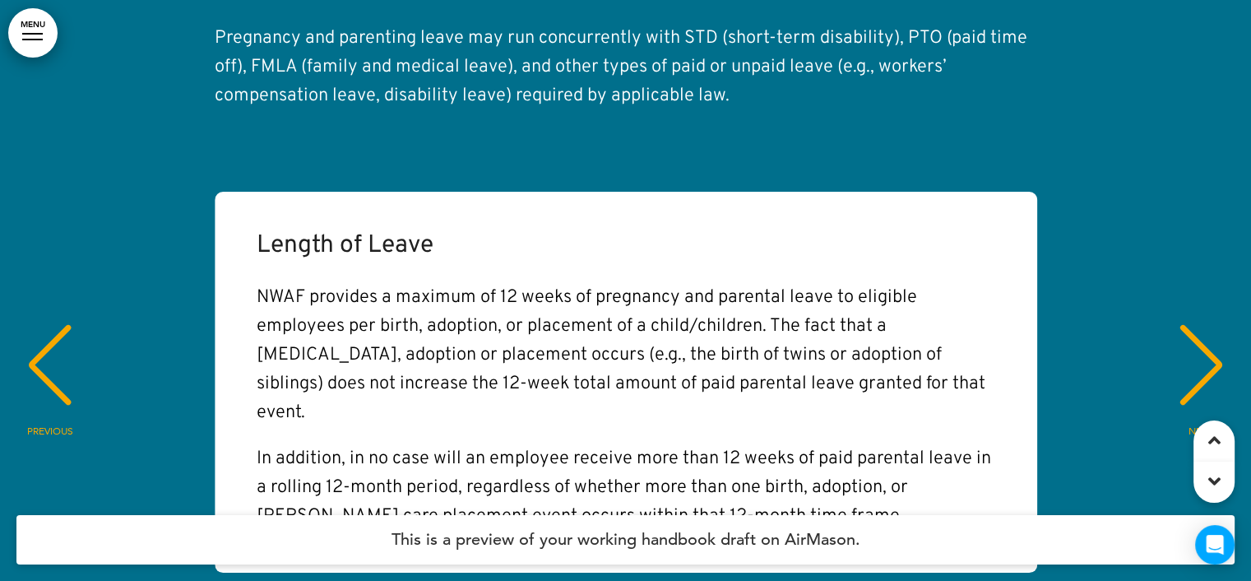
click at [44, 339] on div "PREVIOUS" at bounding box center [50, 380] width 50 height 82
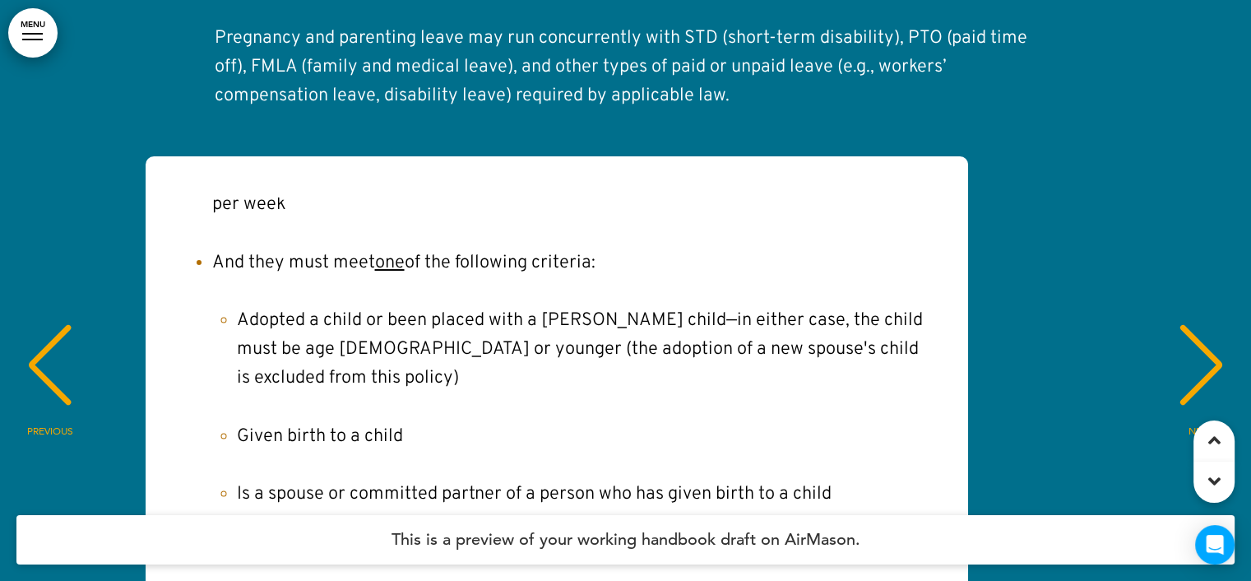
scroll to position [0, 0]
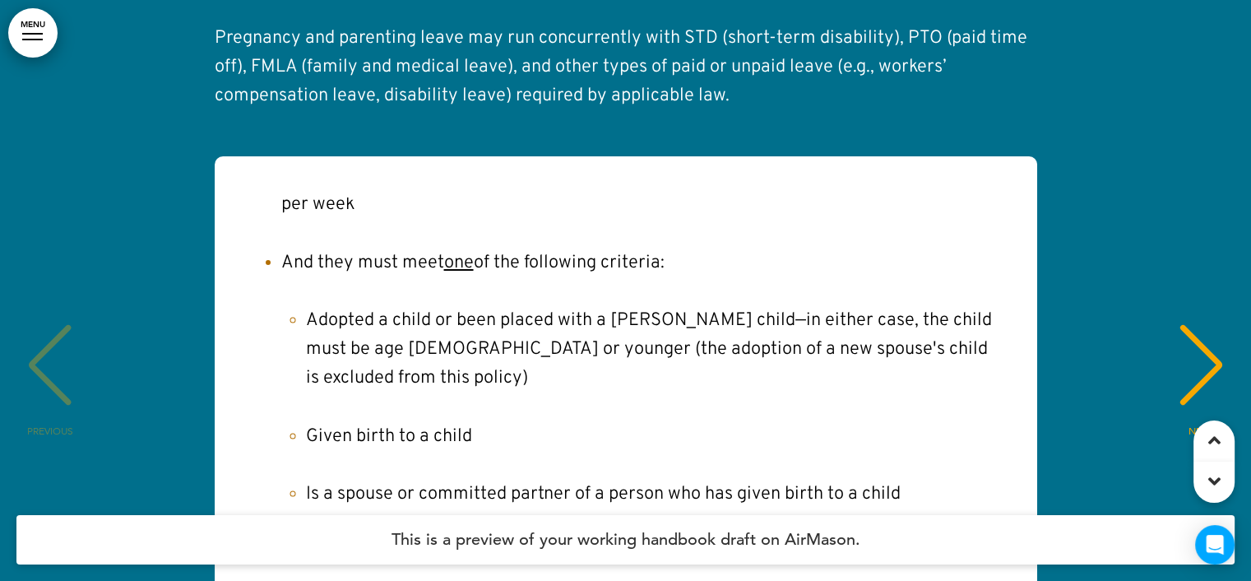
click at [44, 179] on div "Eligibility Requirements An employee must meet all of the following criteria: E…" at bounding box center [625, 381] width 1218 height 451
click at [50, 171] on div "Eligibility Requirements An employee must meet all of the following criteria: E…" at bounding box center [625, 381] width 1218 height 451
click at [55, 167] on div "Eligibility Requirements An employee must meet all of the following criteria: E…" at bounding box center [625, 381] width 1218 height 451
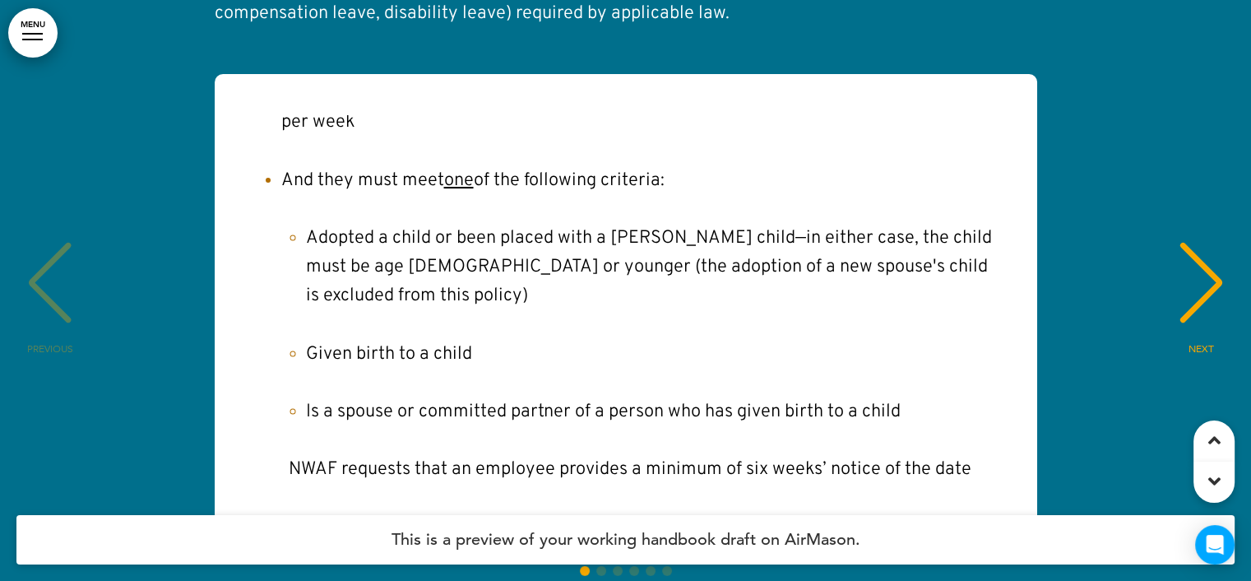
scroll to position [112, 0]
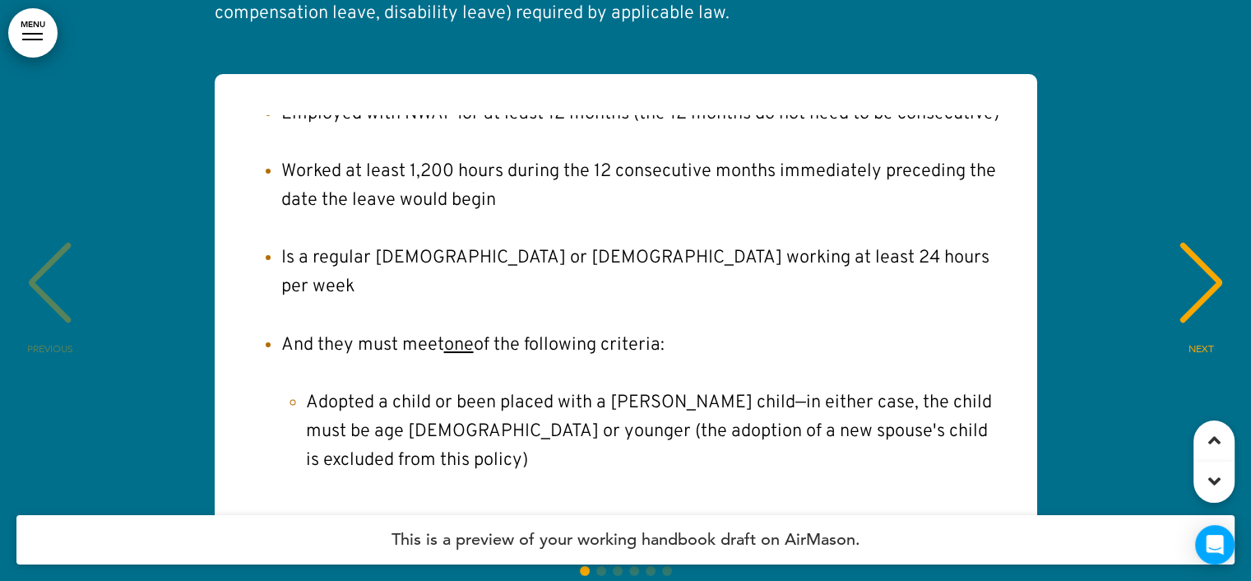
click at [1187, 257] on div "NEXT" at bounding box center [1201, 298] width 50 height 82
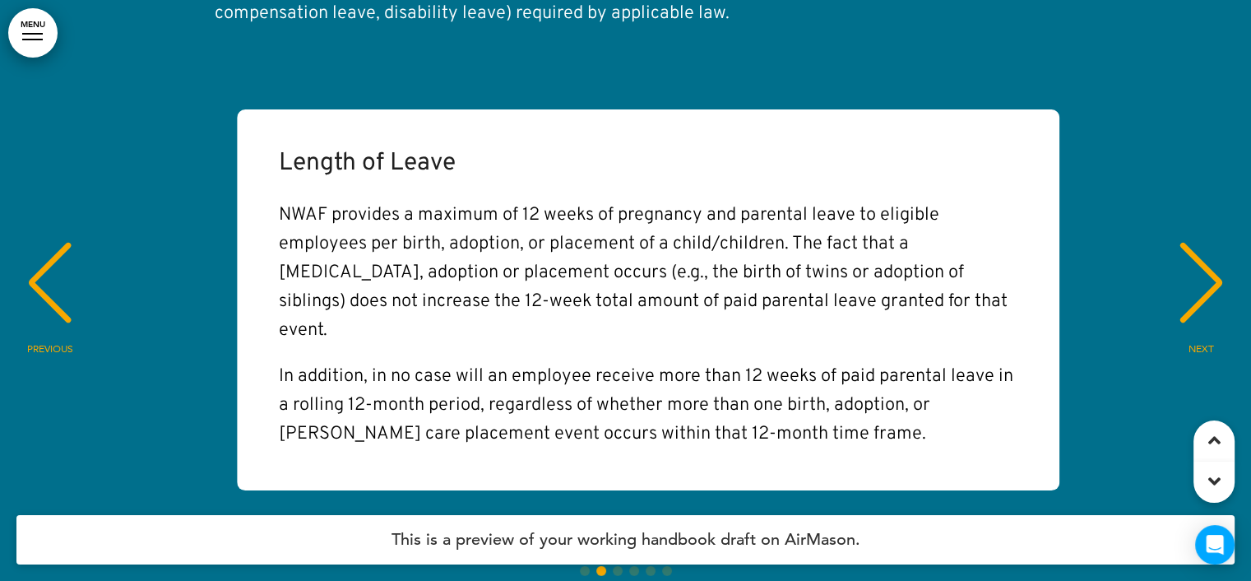
click at [1187, 257] on div "NEXT" at bounding box center [1201, 298] width 50 height 82
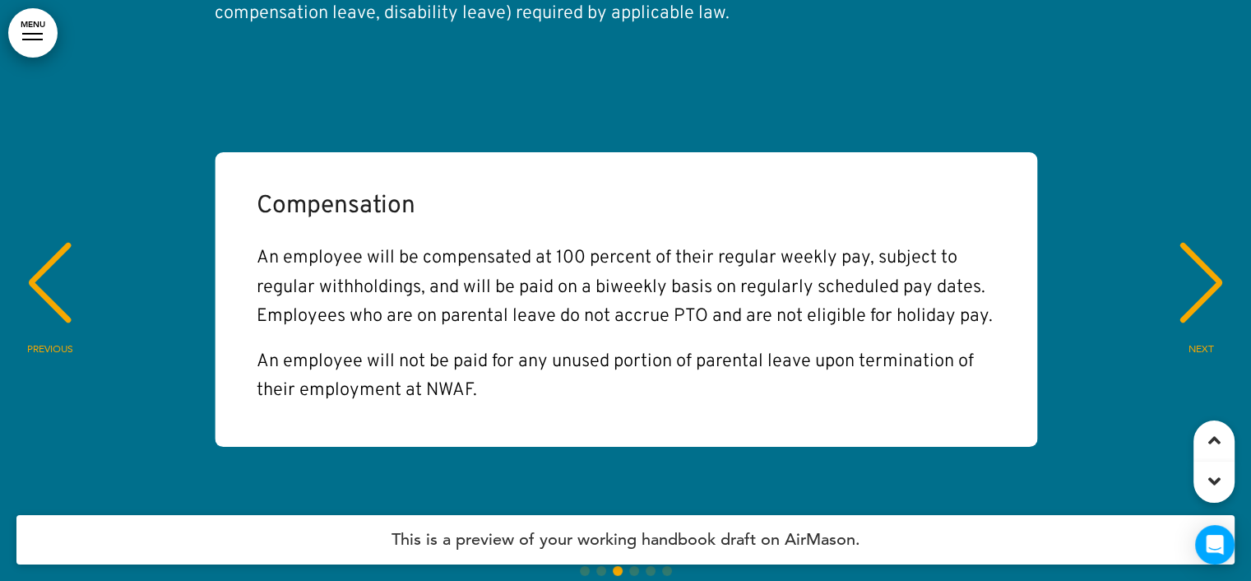
click at [1187, 257] on div "NEXT" at bounding box center [1201, 298] width 50 height 82
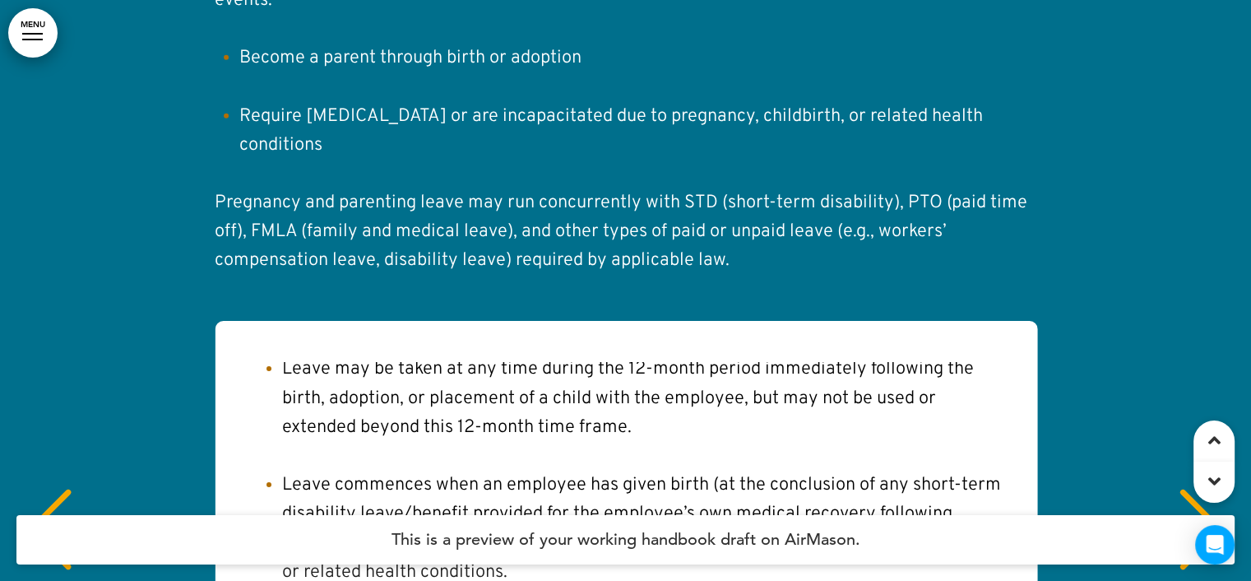
scroll to position [29254, 0]
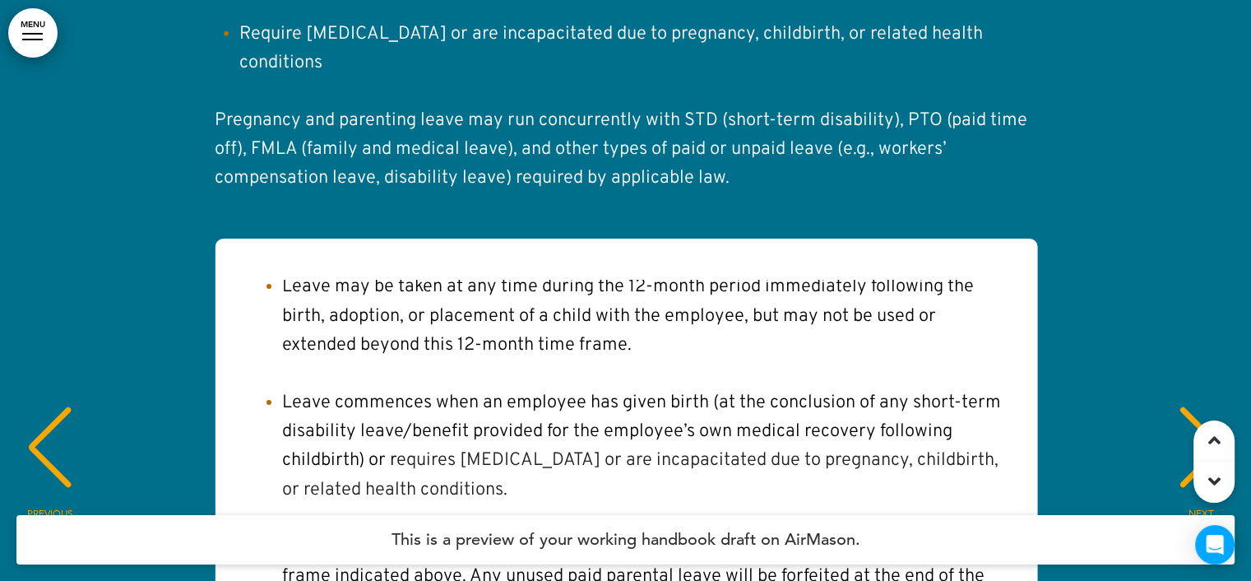
click at [1204, 421] on div "NEXT" at bounding box center [1201, 462] width 50 height 82
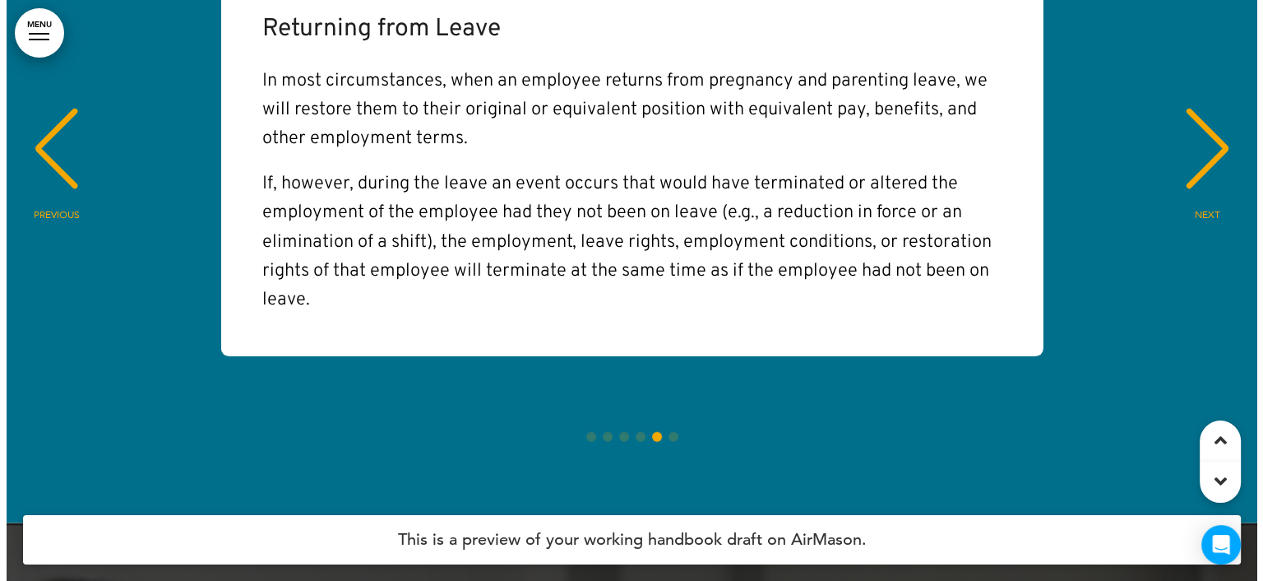
scroll to position [29336, 0]
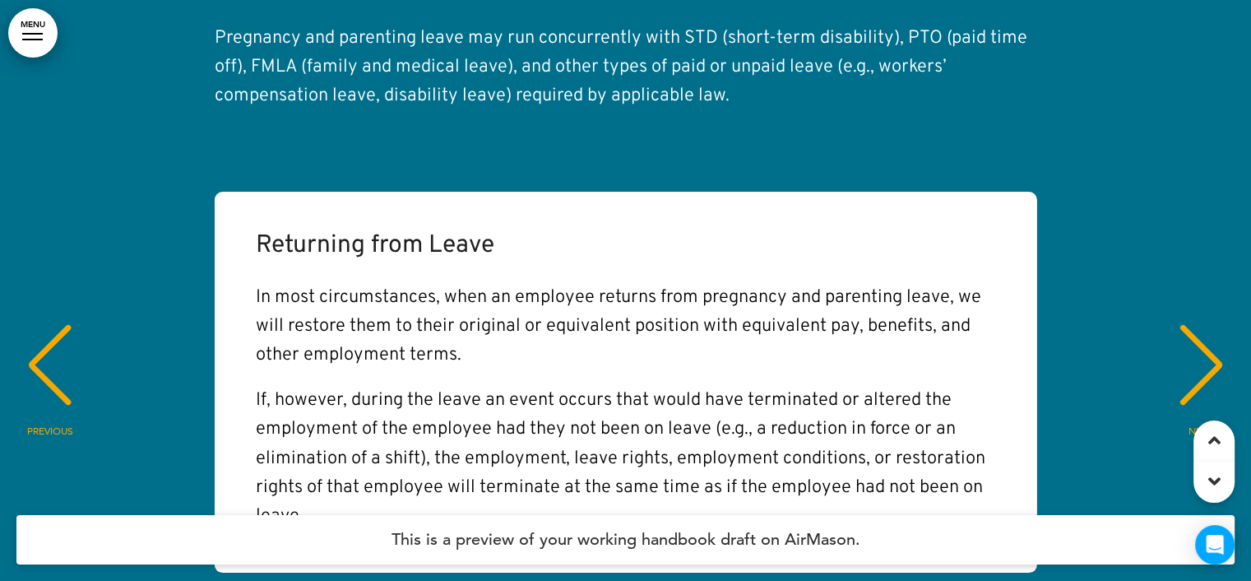
click at [34, 44] on link "MENU" at bounding box center [32, 32] width 49 height 49
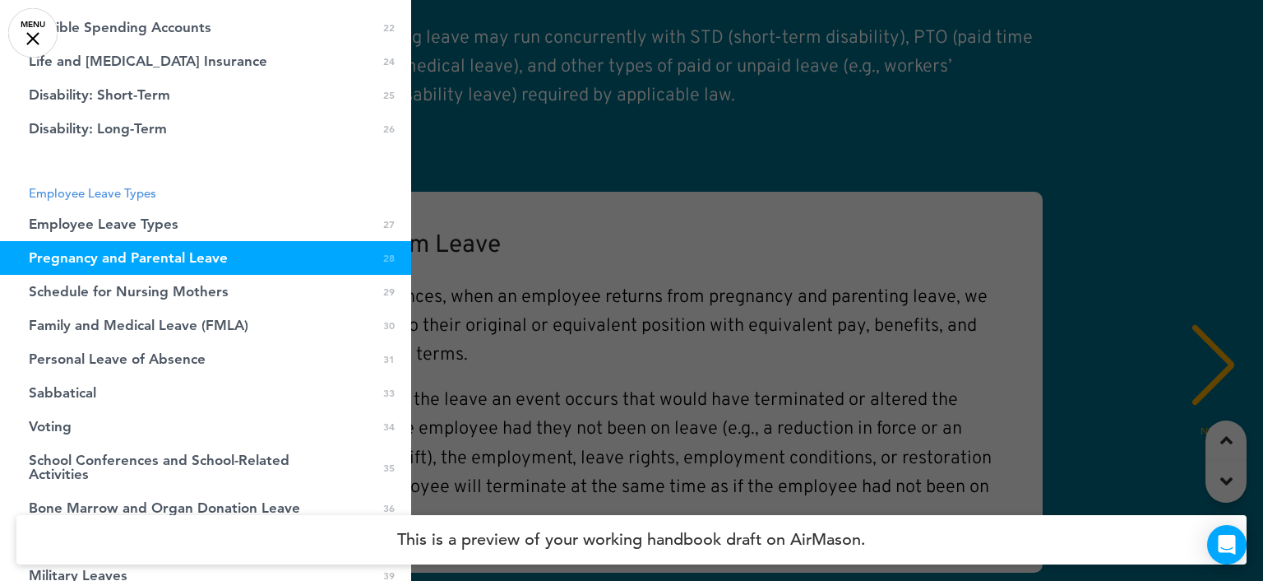
scroll to position [456, 0]
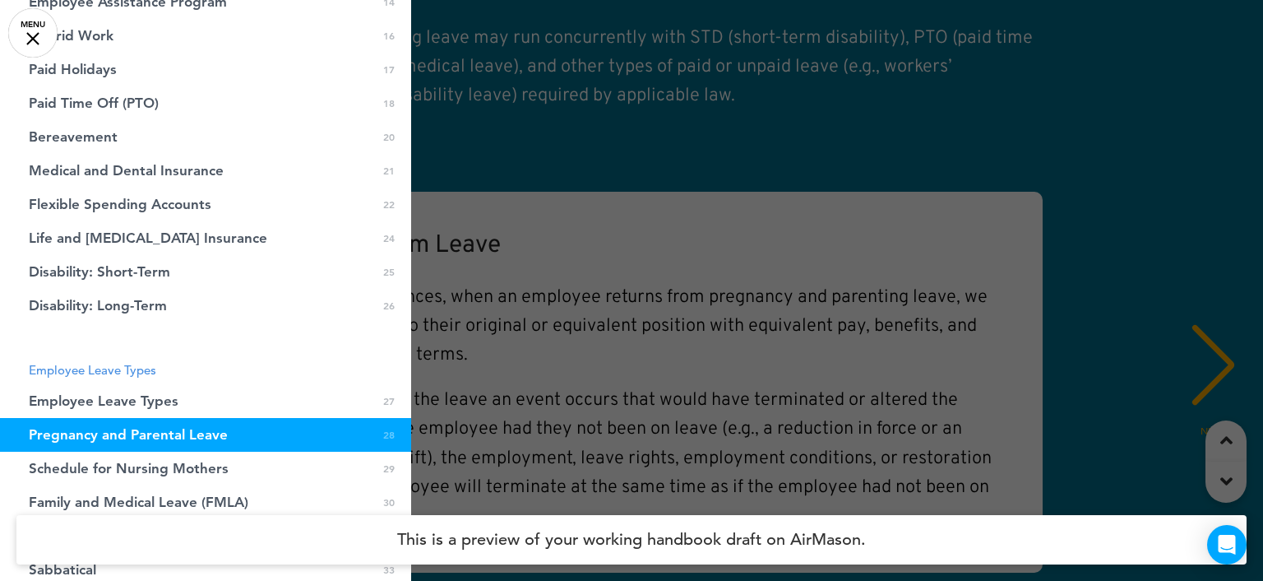
click at [161, 504] on span "Family and Medical Leave (FMLA)" at bounding box center [139, 502] width 220 height 14
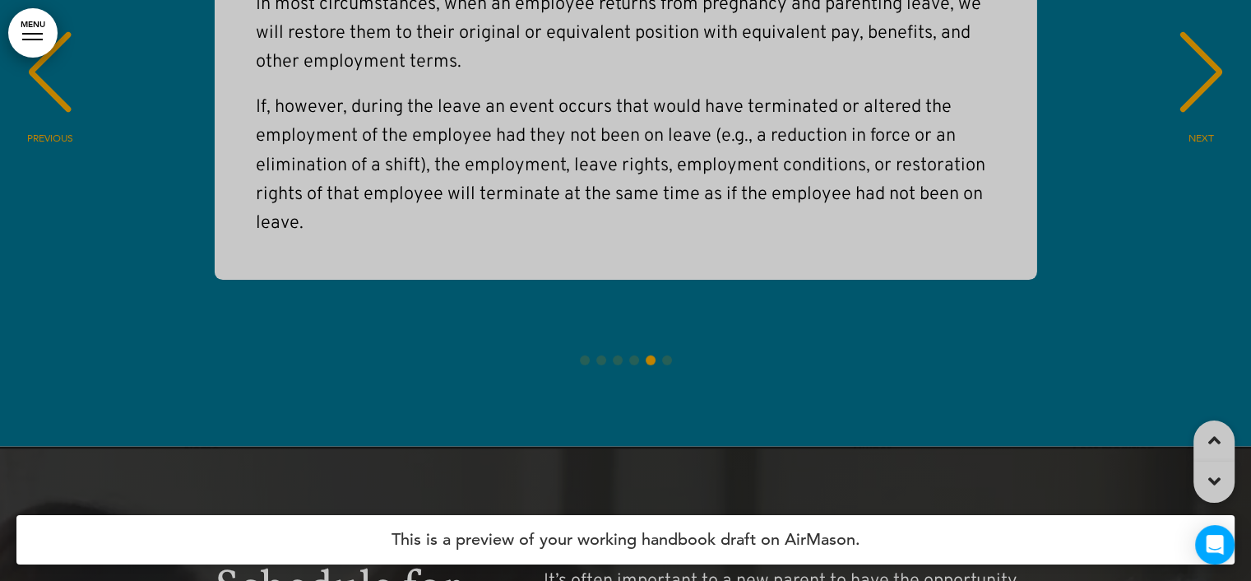
scroll to position [30452, 0]
